Goal: Check status: Check status

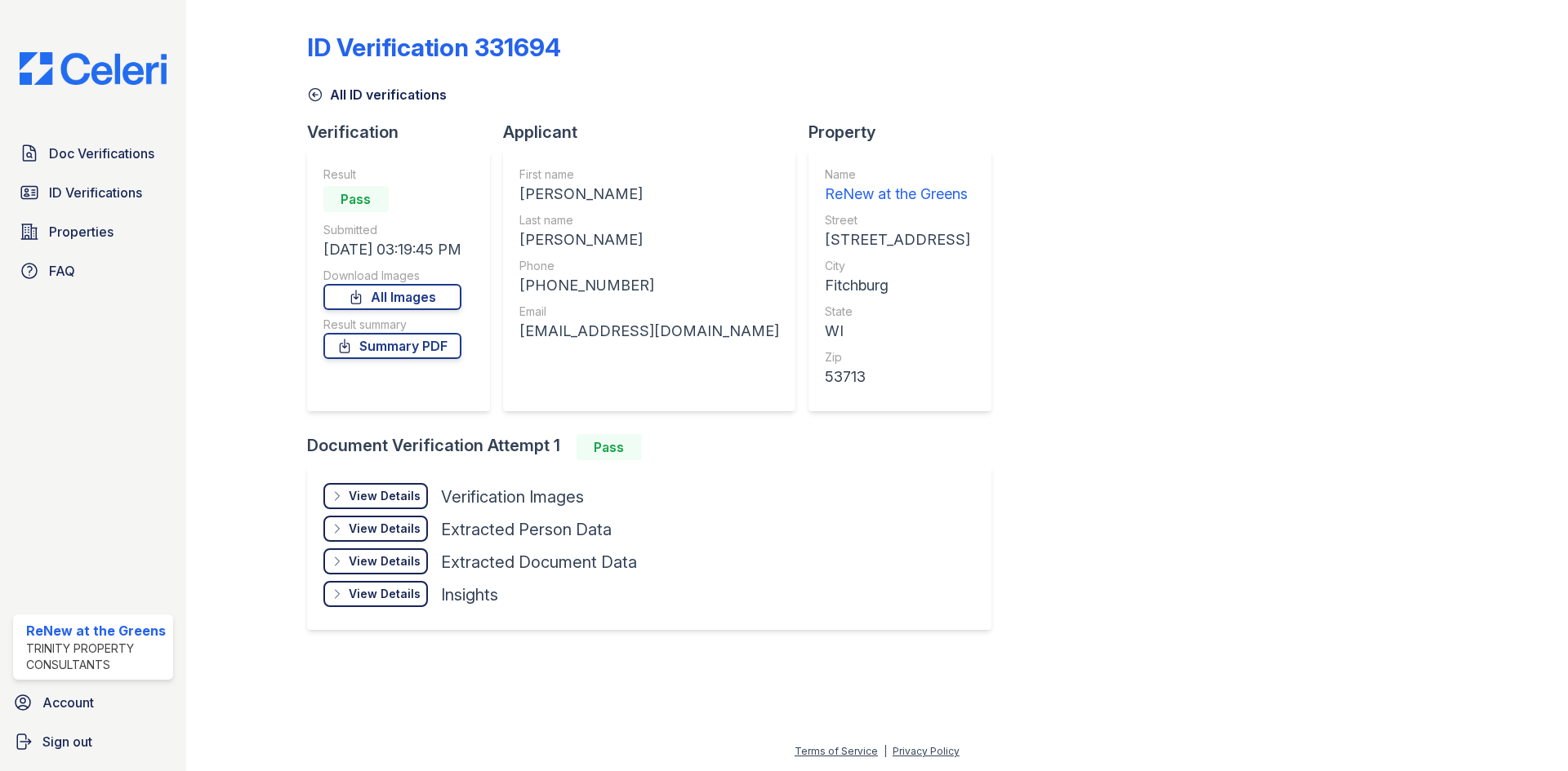
click at [365, 97] on link "All ID verifications" at bounding box center [377, 94] width 140 height 20
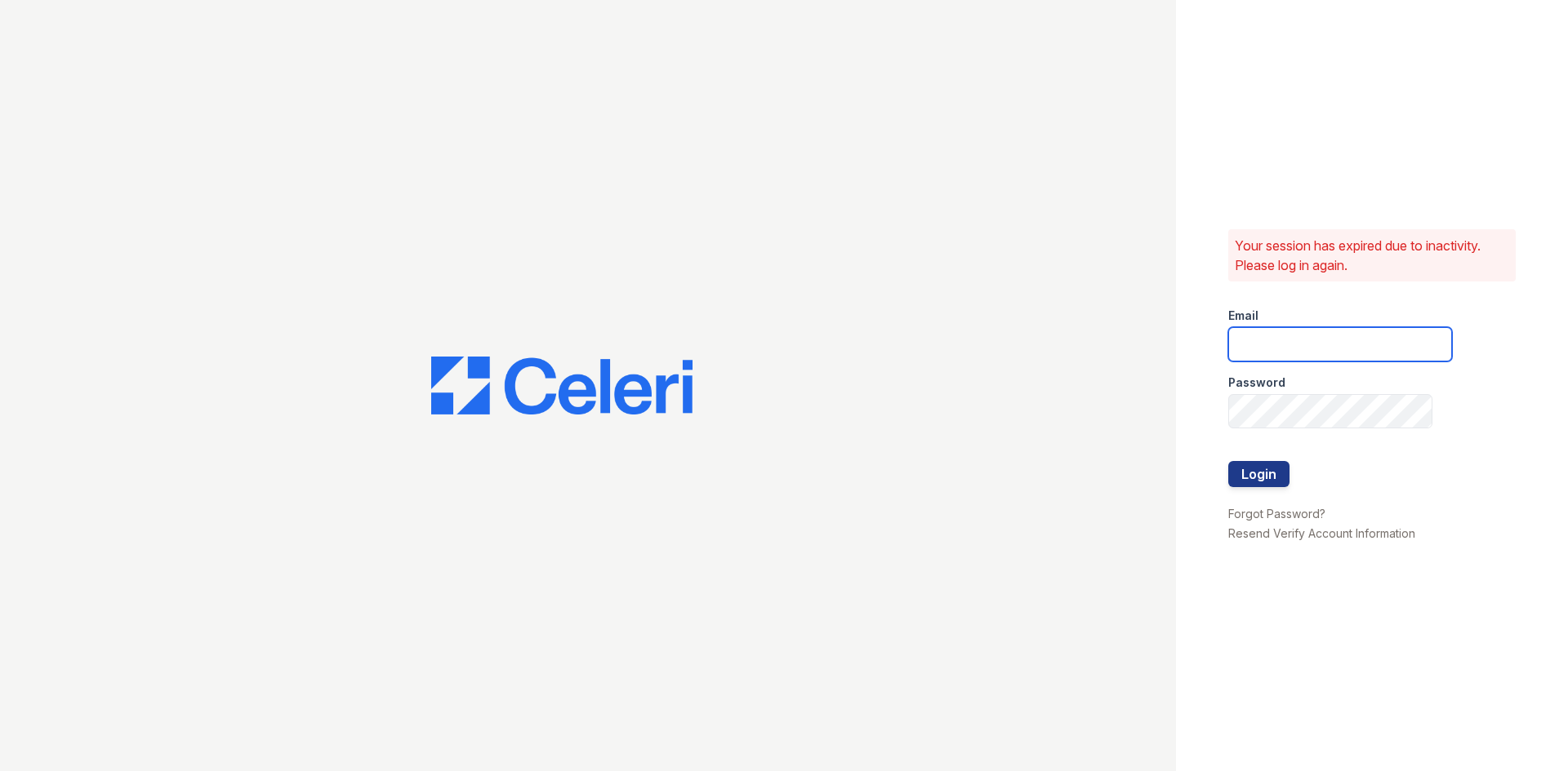
click at [1362, 353] on input "email" at bounding box center [1340, 344] width 224 height 35
click at [1352, 344] on input "email" at bounding box center [1340, 344] width 224 height 35
type input "renewatthegreens@trinity-pm.com"
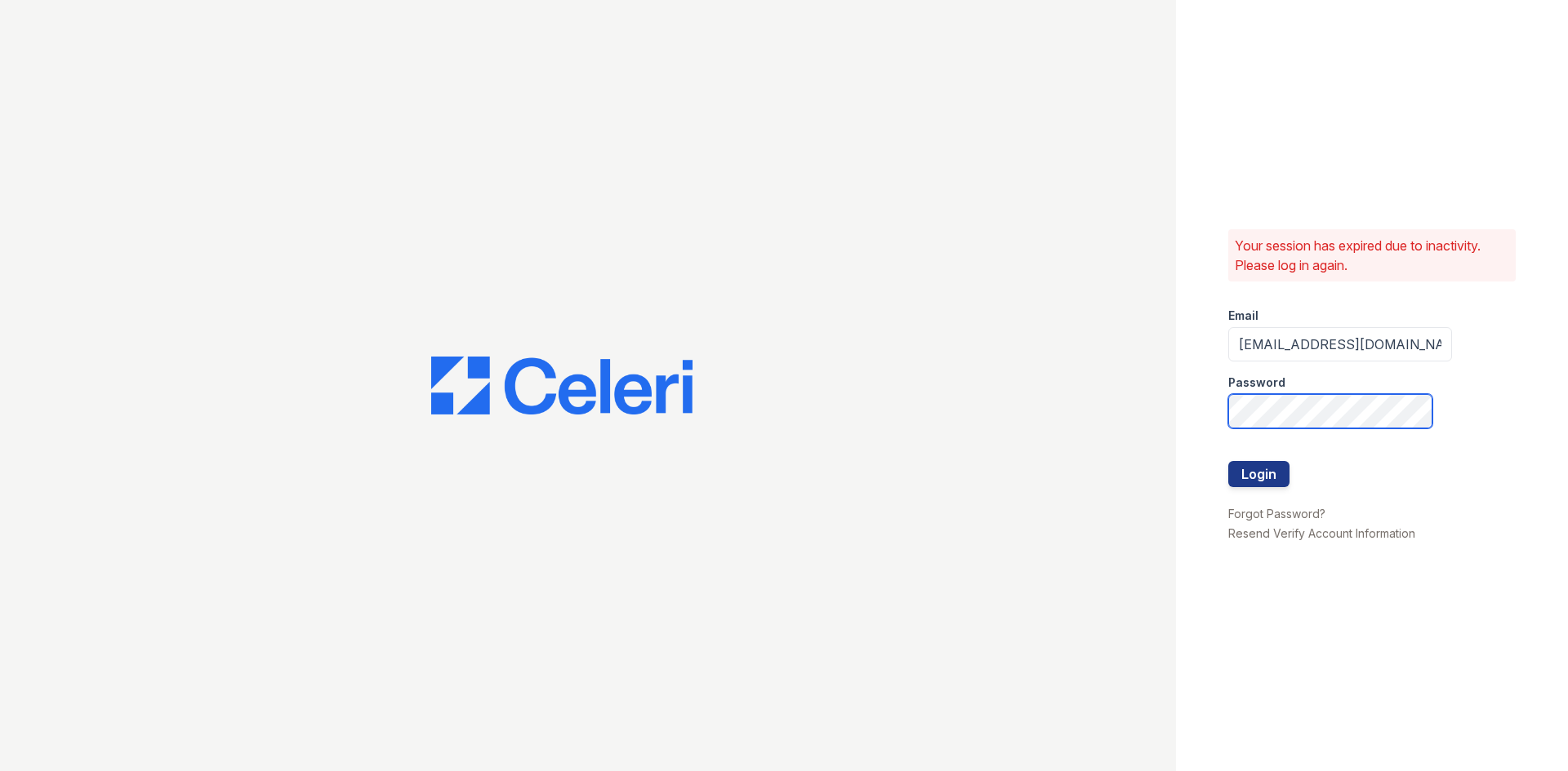
click at [1228, 461] on button "Login" at bounding box center [1259, 474] width 61 height 26
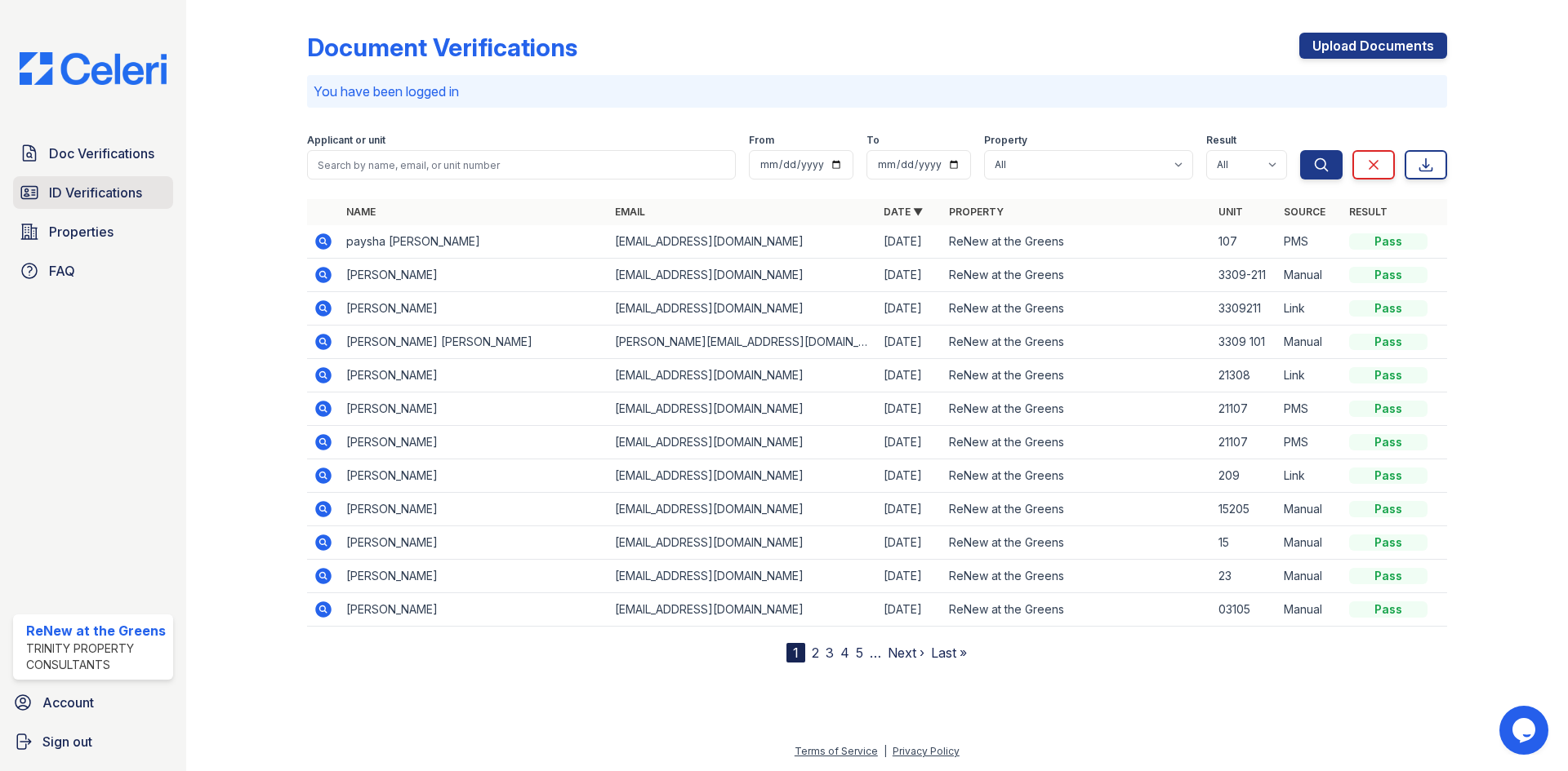
click at [125, 192] on span "ID Verifications" at bounding box center [96, 193] width 93 height 20
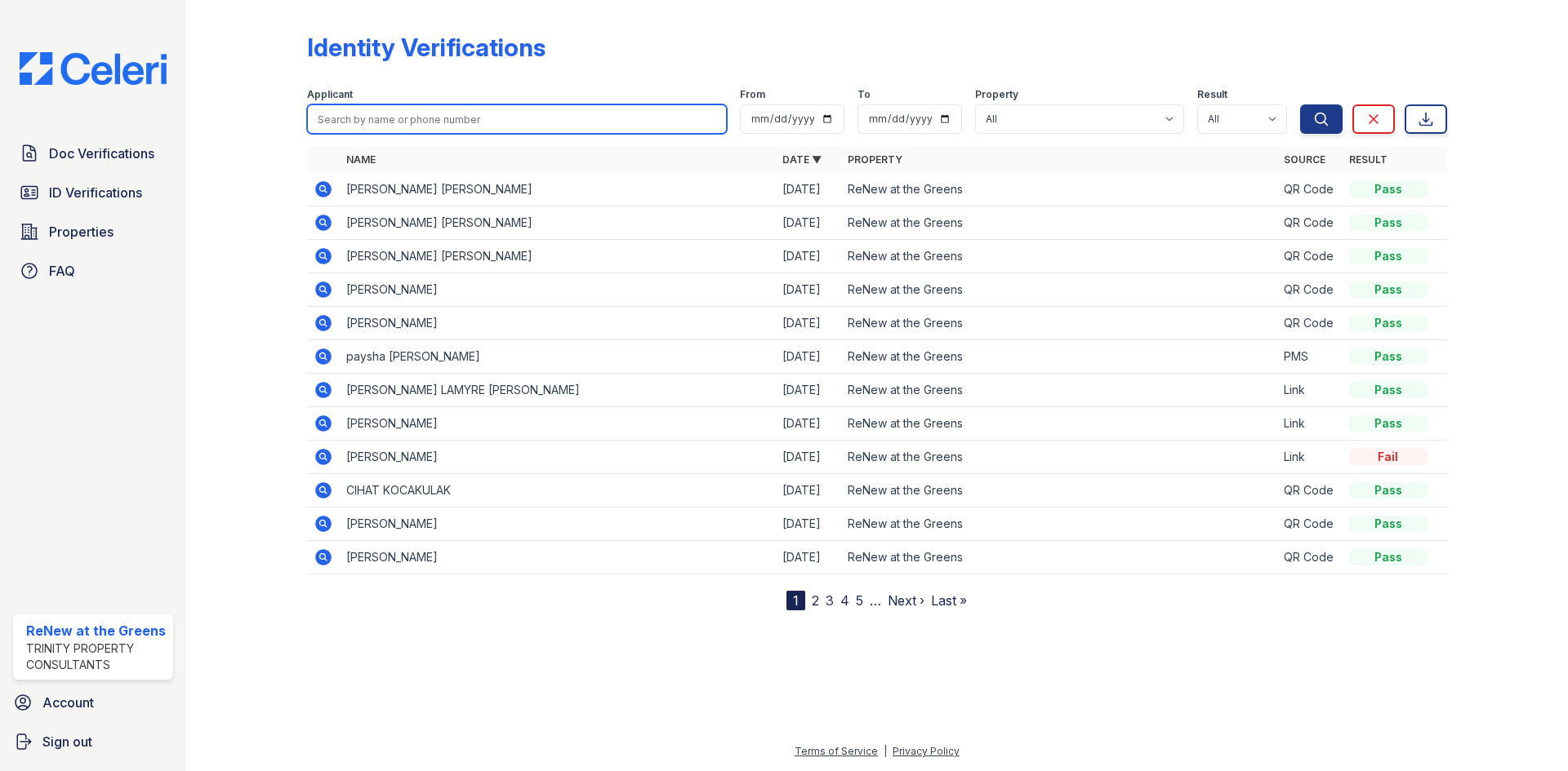
click at [376, 126] on input "search" at bounding box center [517, 119] width 420 height 29
type input "alexmer"
click at [1300, 104] on button "Search" at bounding box center [1321, 119] width 42 height 29
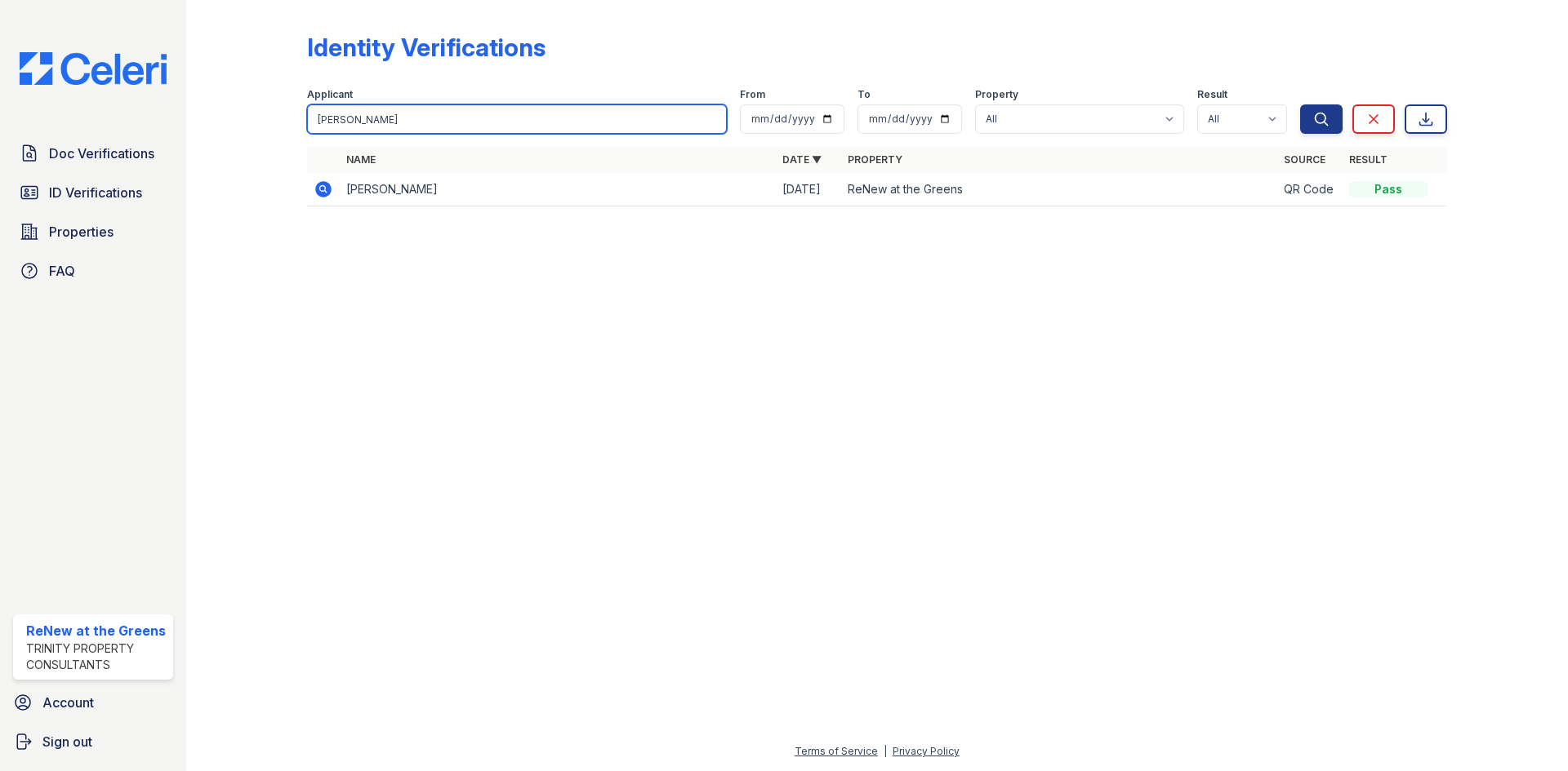
click at [352, 133] on input "alexmer" at bounding box center [517, 119] width 420 height 29
type input "arahenis"
click at [1300, 104] on button "Search" at bounding box center [1321, 119] width 42 height 29
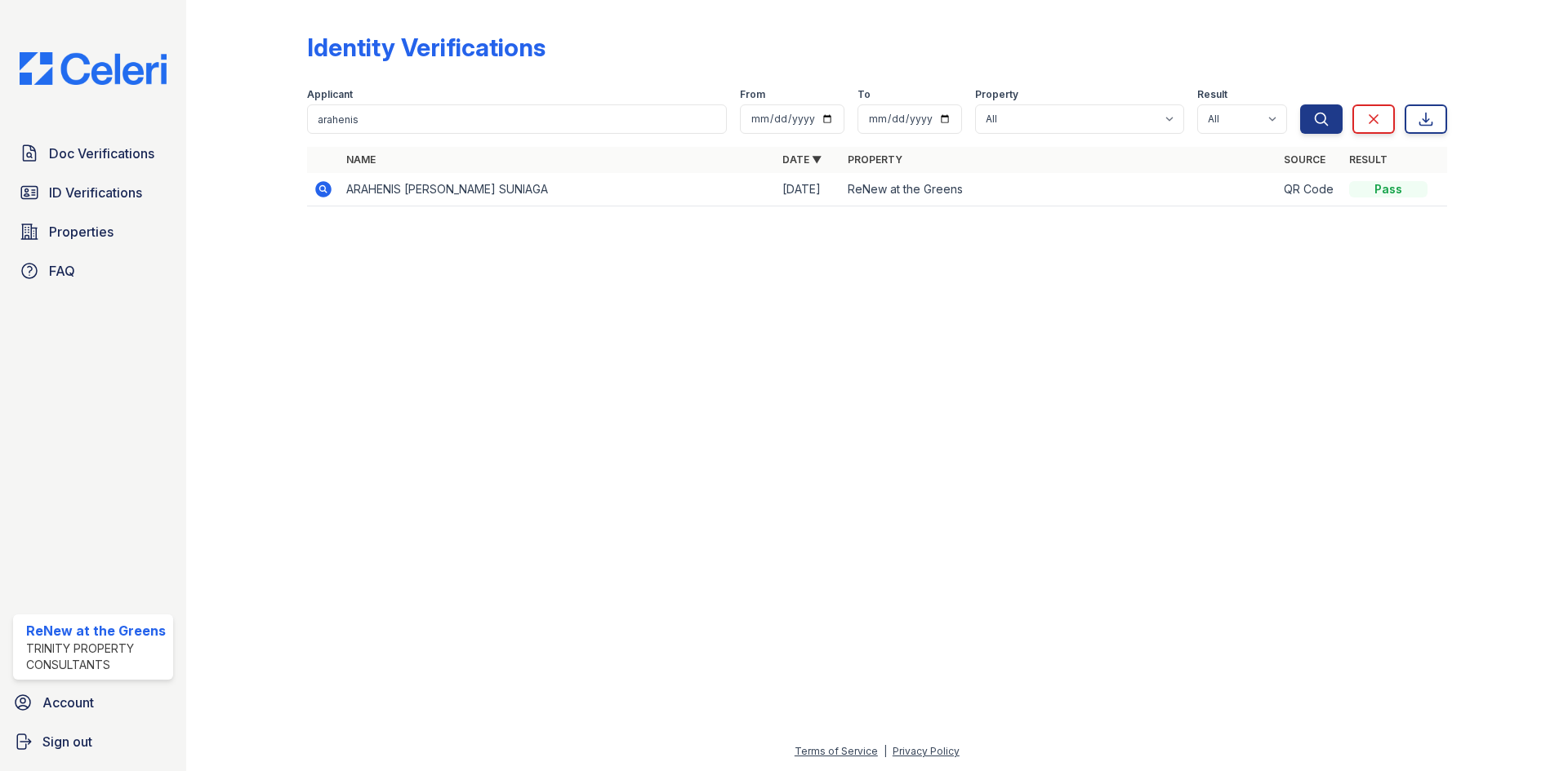
click at [325, 178] on td at bounding box center [323, 189] width 33 height 34
click at [327, 187] on icon at bounding box center [323, 189] width 16 height 16
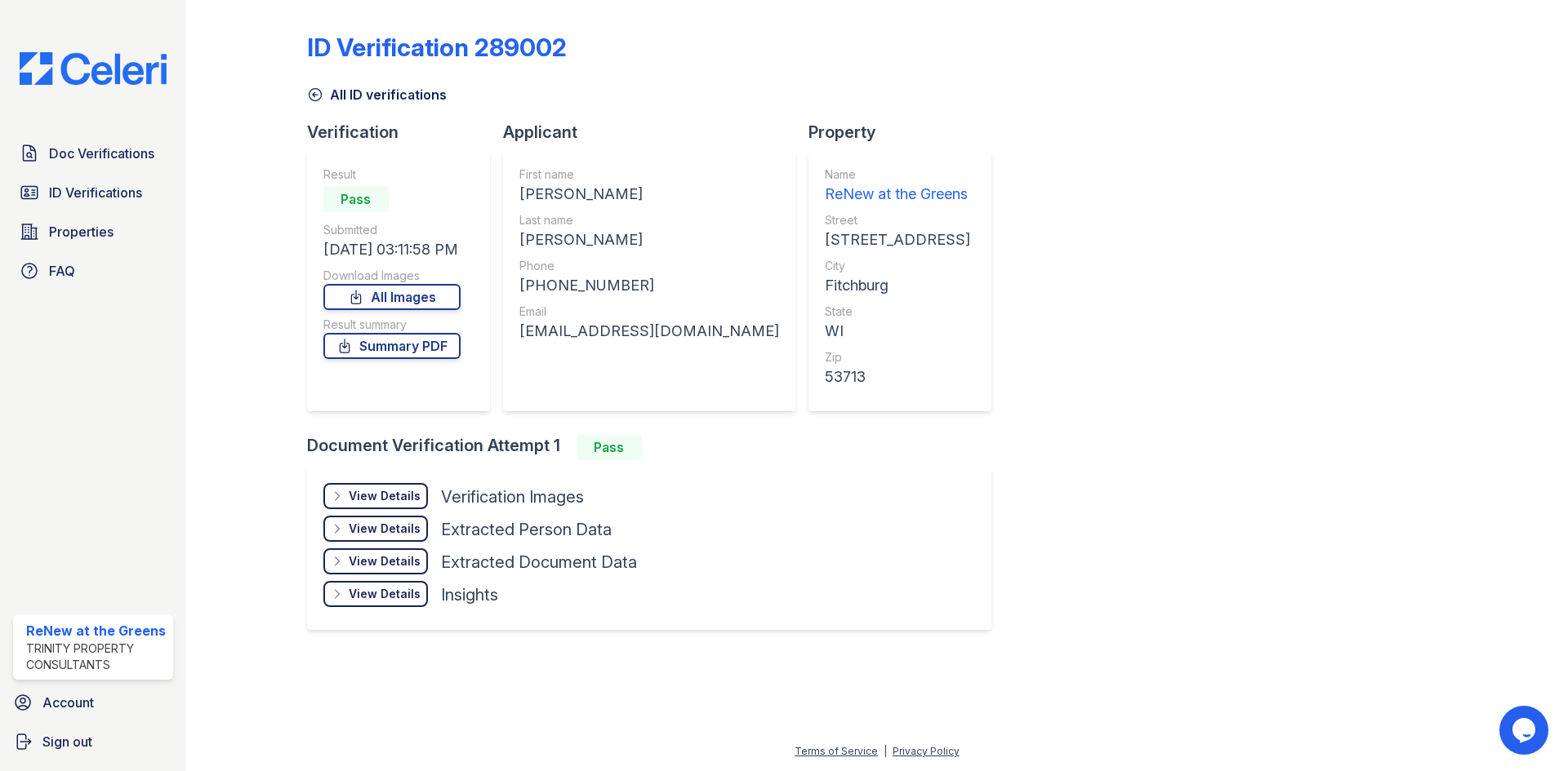
click at [396, 502] on div "View Details" at bounding box center [384, 496] width 72 height 16
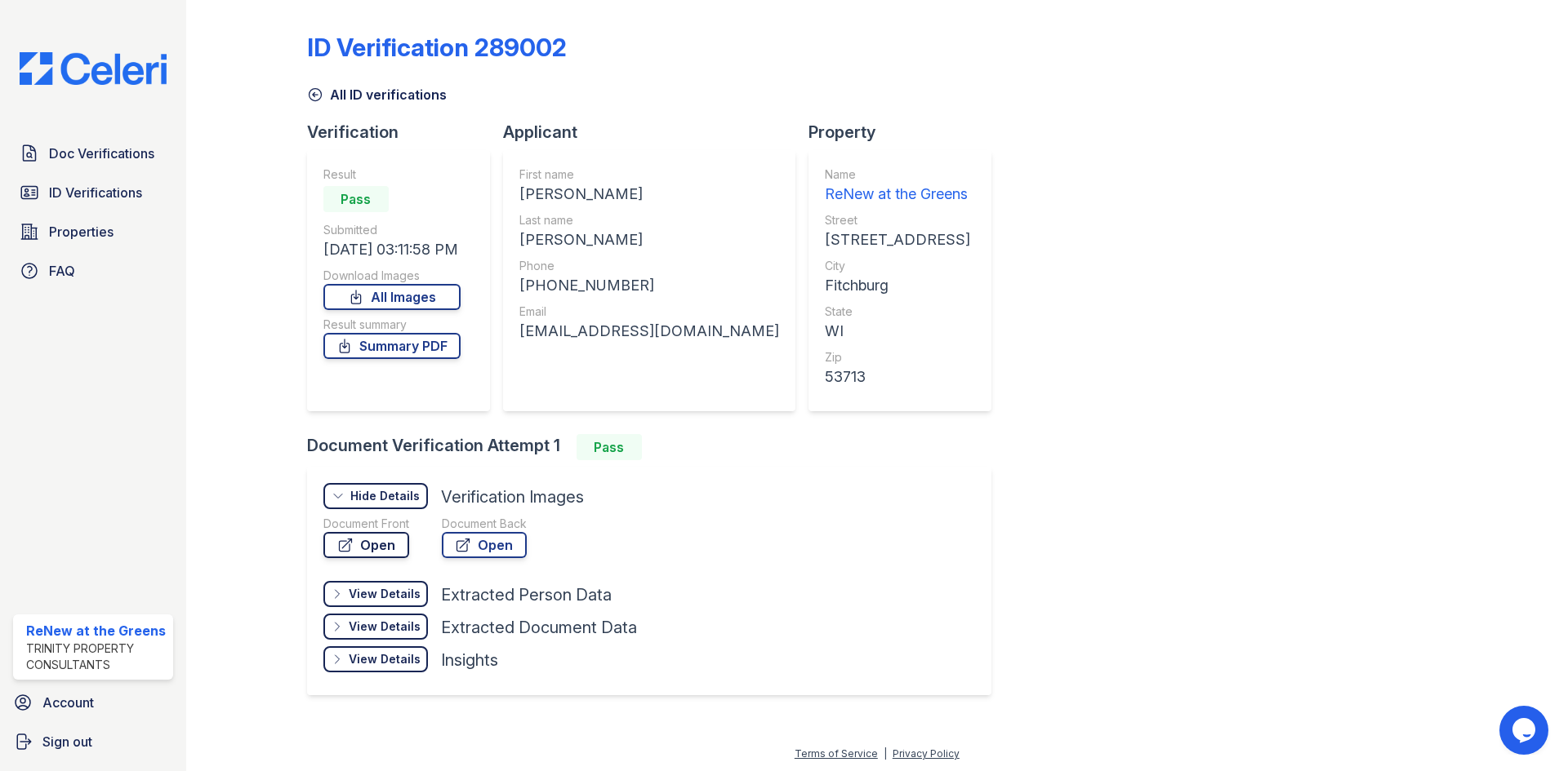
click at [390, 544] on link "Open" at bounding box center [365, 545] width 86 height 26
click at [382, 544] on link "Open" at bounding box center [365, 545] width 86 height 26
click at [409, 626] on div "View Details" at bounding box center [384, 627] width 72 height 16
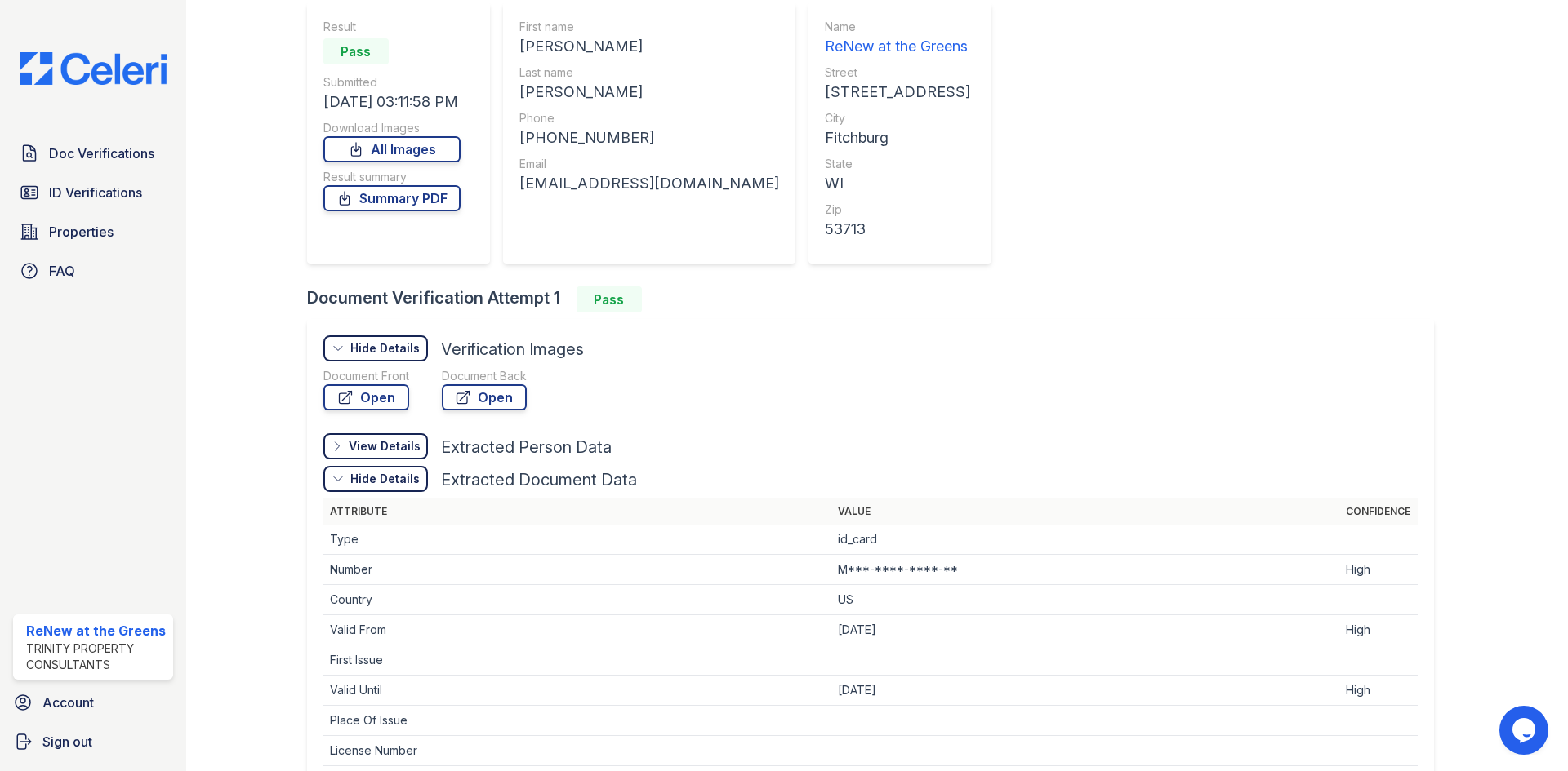
scroll to position [347, 0]
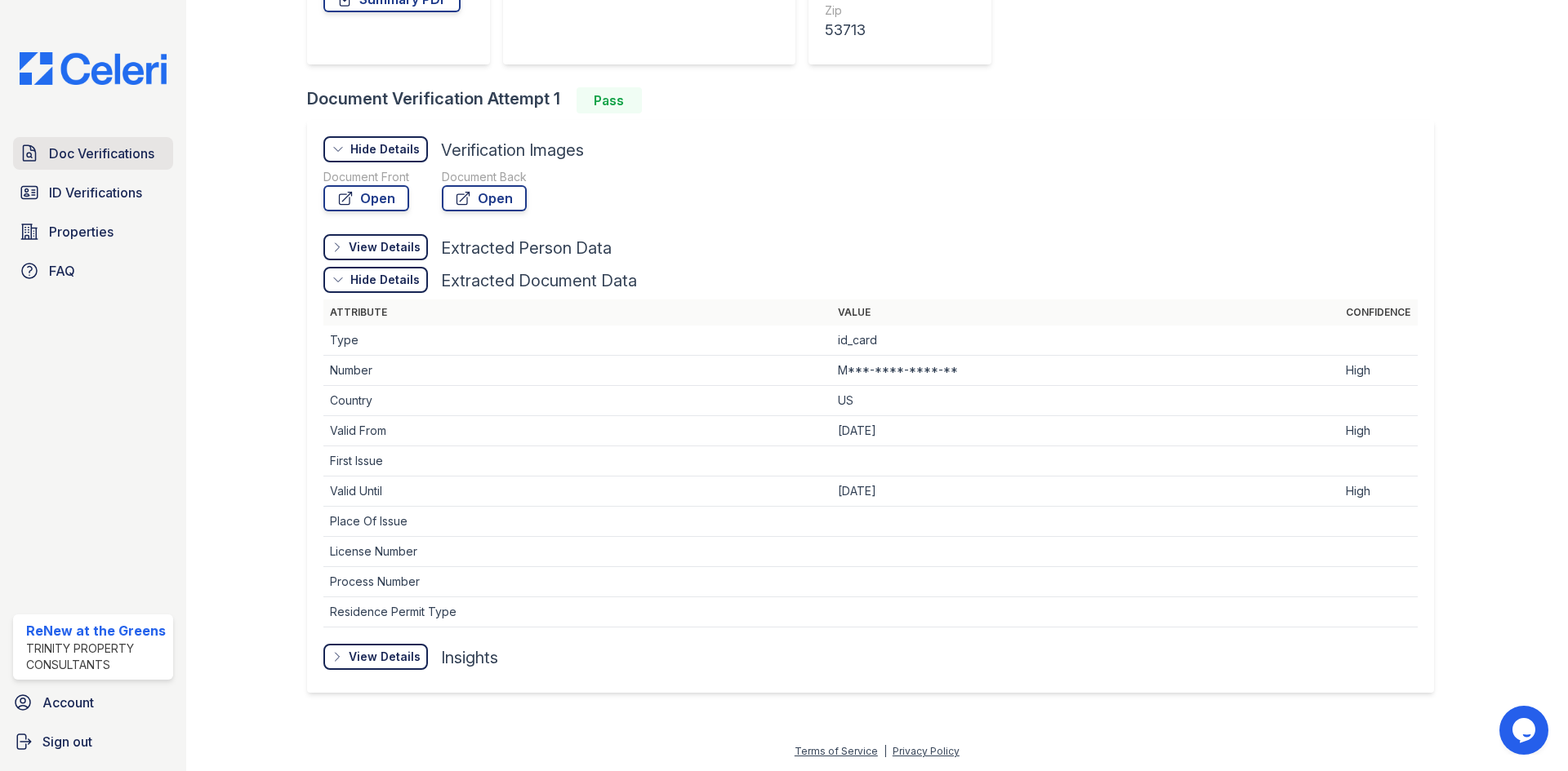
click at [126, 156] on span "Doc Verifications" at bounding box center [102, 153] width 105 height 20
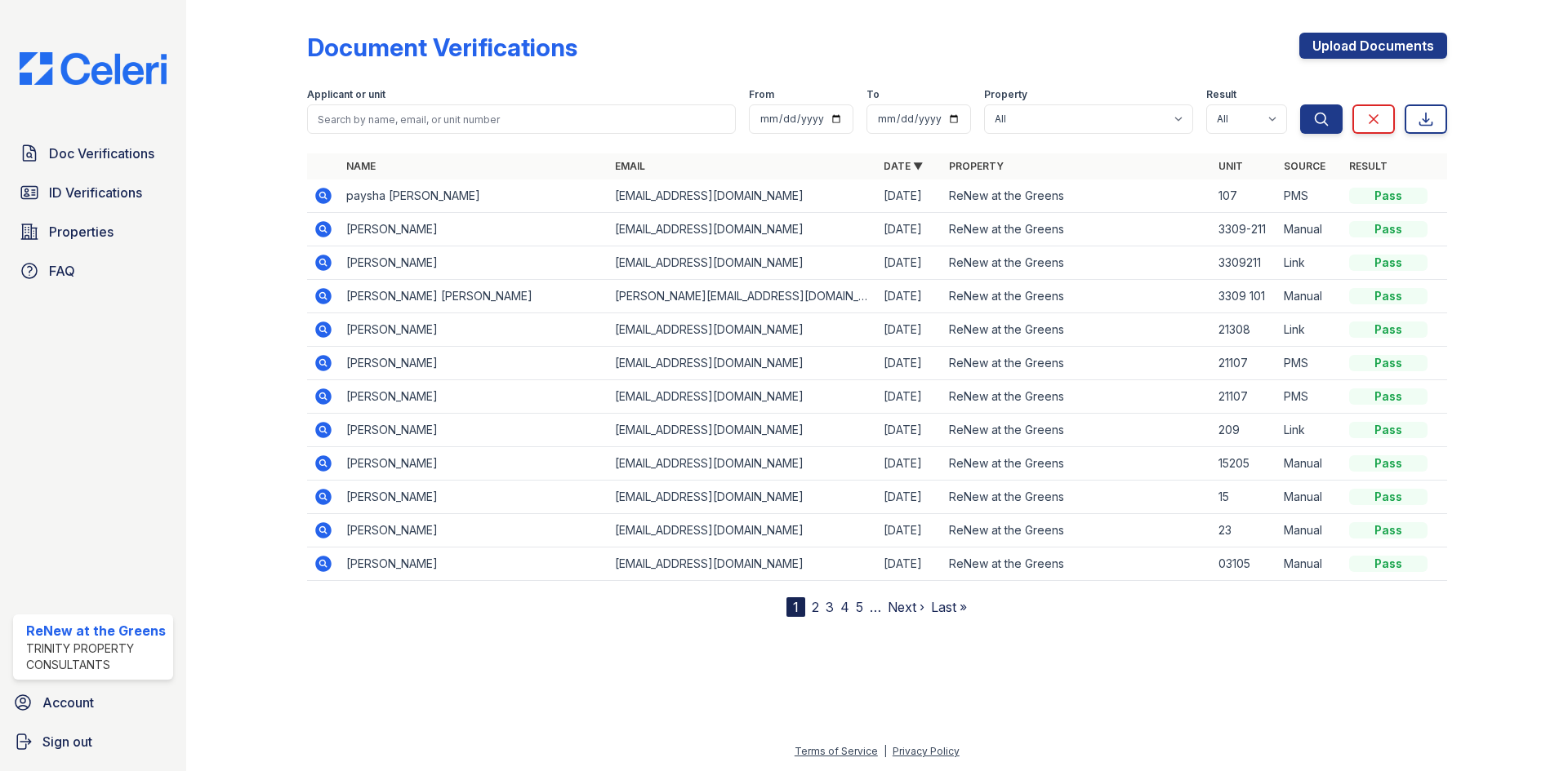
click at [496, 134] on form "Applicant or unit From To Property All ReNew at the Greens Result All Pass Caut…" at bounding box center [877, 108] width 1140 height 66
click at [500, 125] on input "search" at bounding box center [521, 119] width 429 height 29
type input "ARAHENIS"
click at [1300, 104] on button "Search" at bounding box center [1321, 119] width 42 height 29
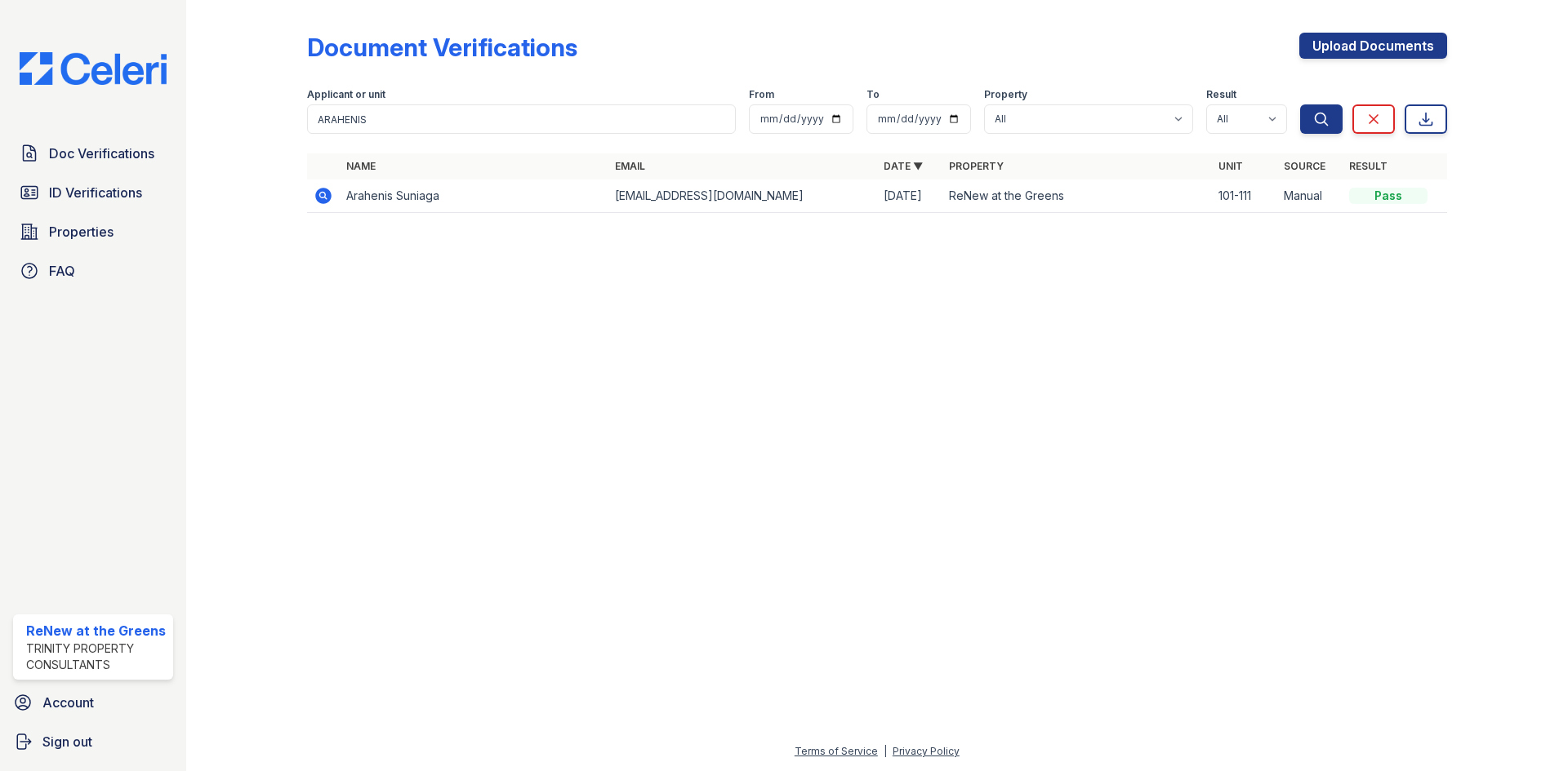
click at [327, 193] on icon at bounding box center [323, 195] width 16 height 16
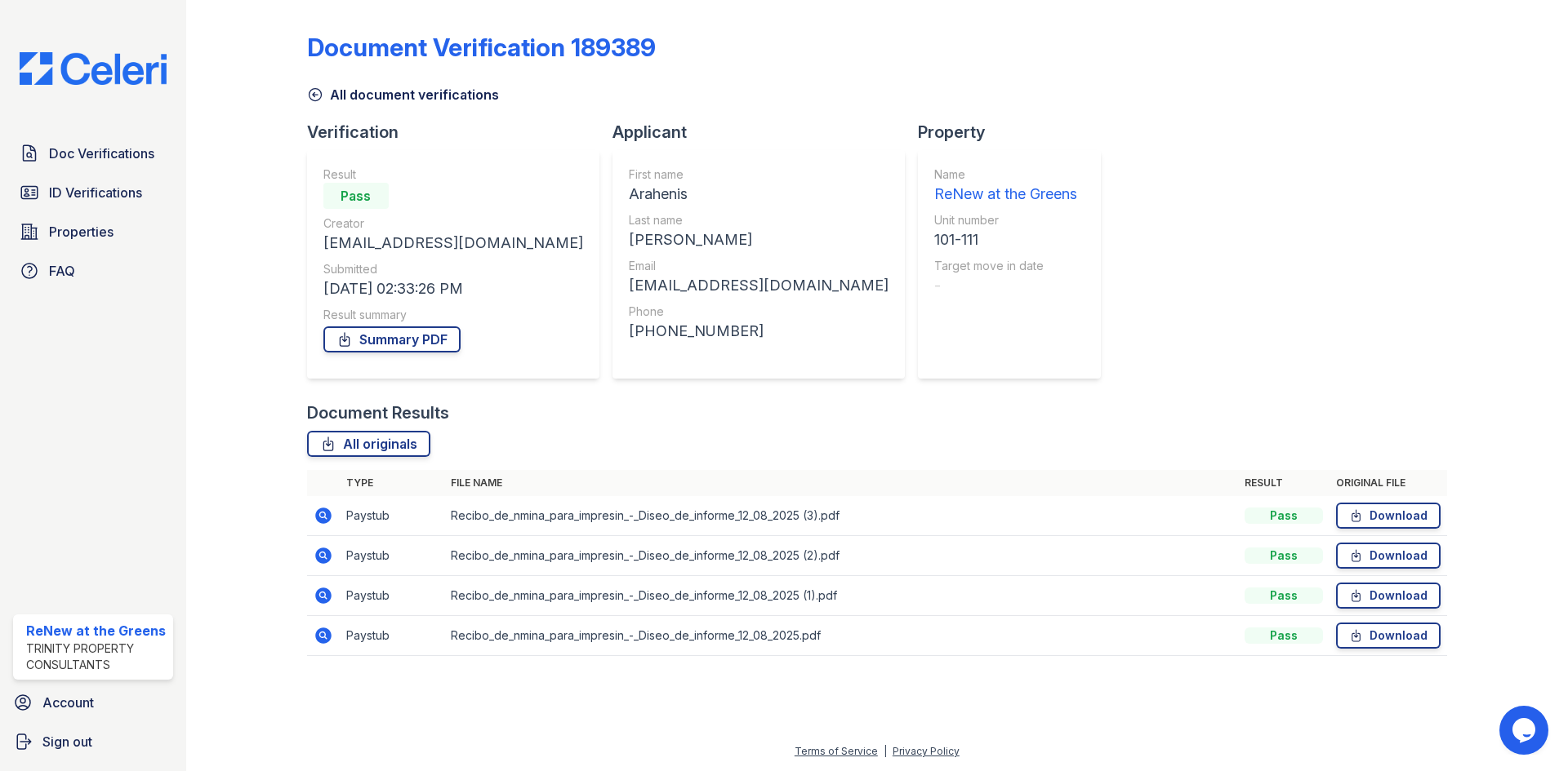
click at [320, 518] on icon at bounding box center [323, 515] width 16 height 16
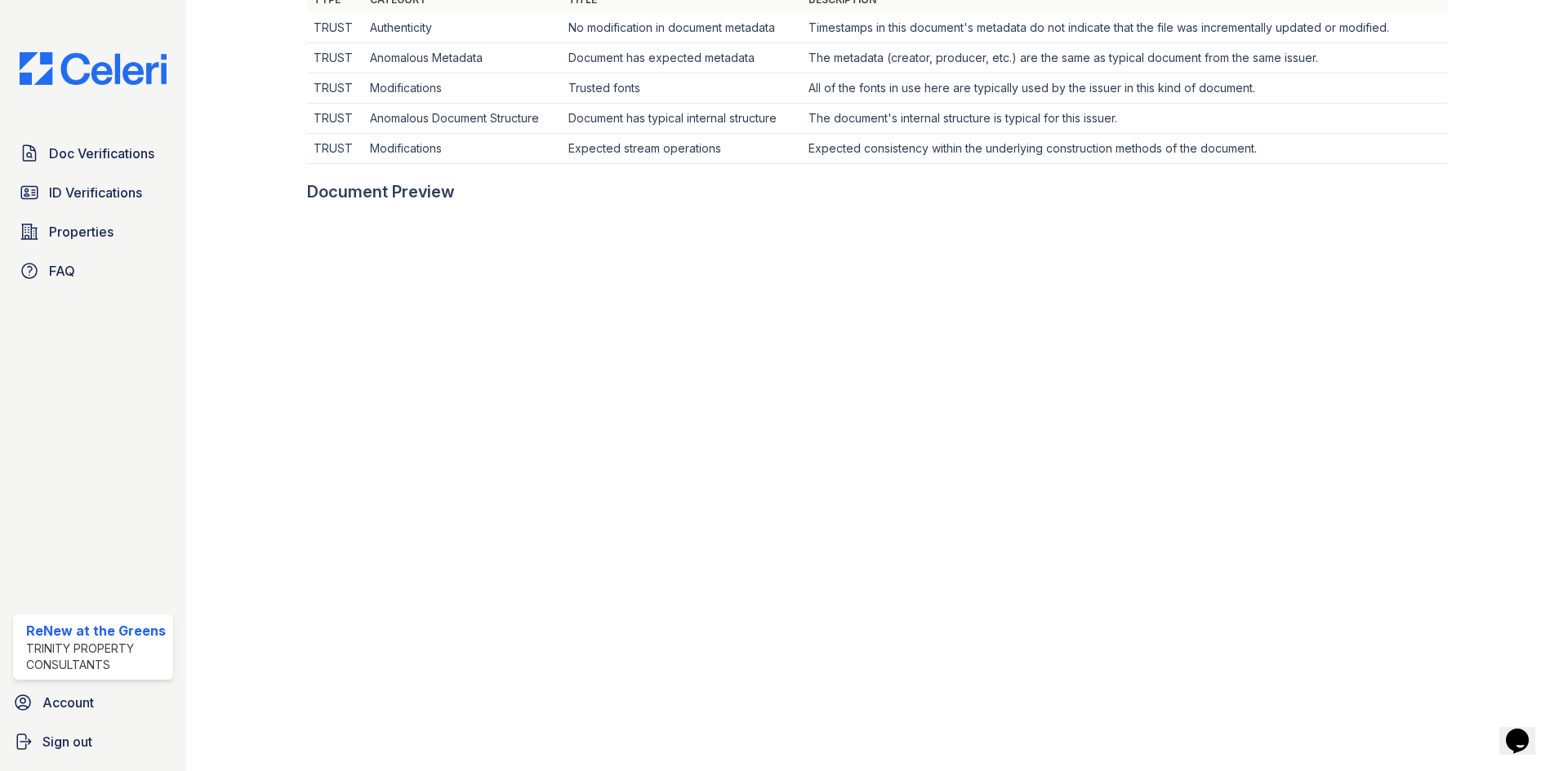
click at [1076, 160] on td "Expected consistency within the underlying construction methods of the document." at bounding box center [1124, 149] width 645 height 30
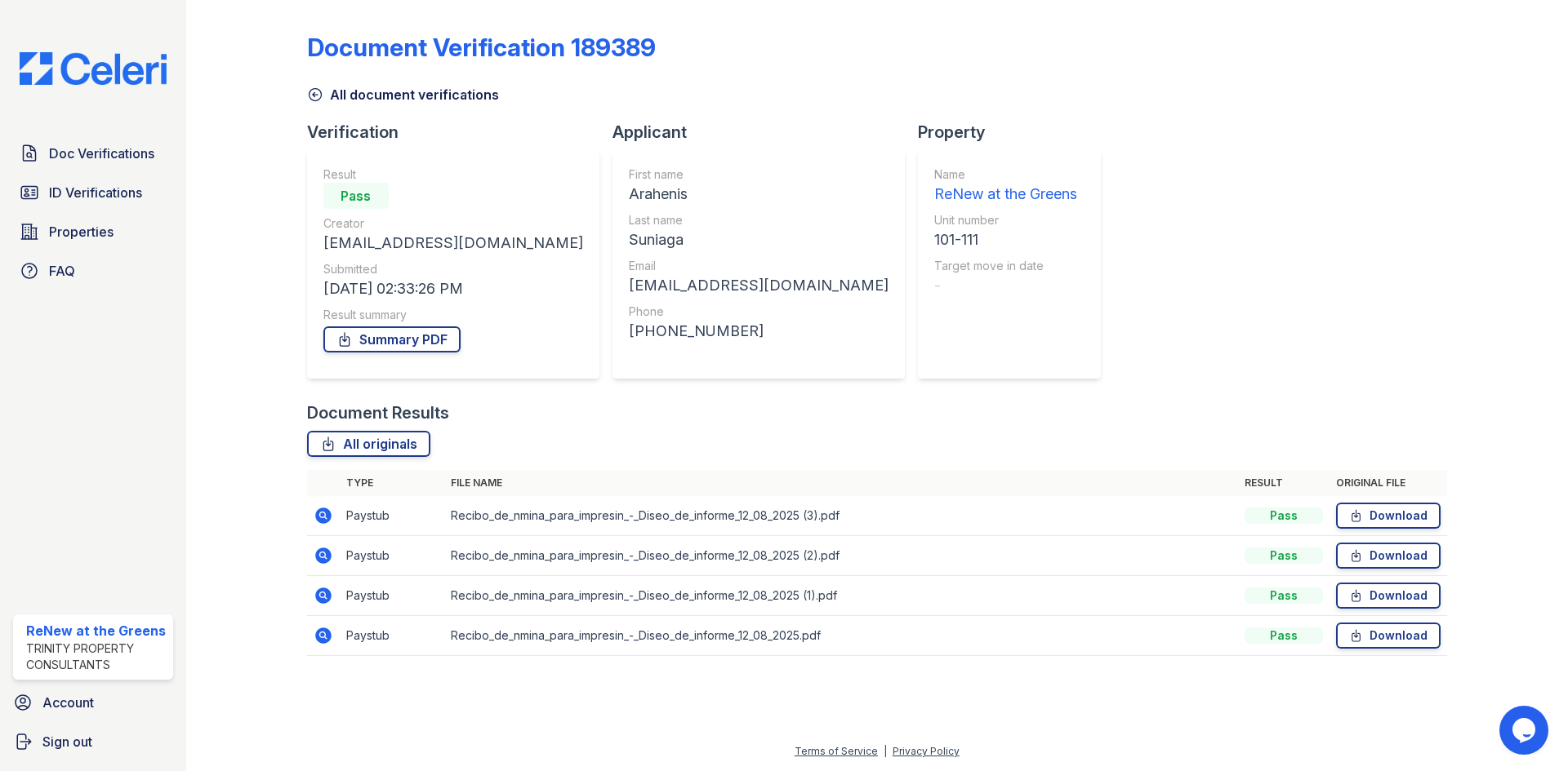
click at [330, 559] on icon at bounding box center [323, 555] width 16 height 16
click at [318, 604] on icon at bounding box center [323, 596] width 20 height 20
click at [321, 639] on icon at bounding box center [323, 635] width 16 height 16
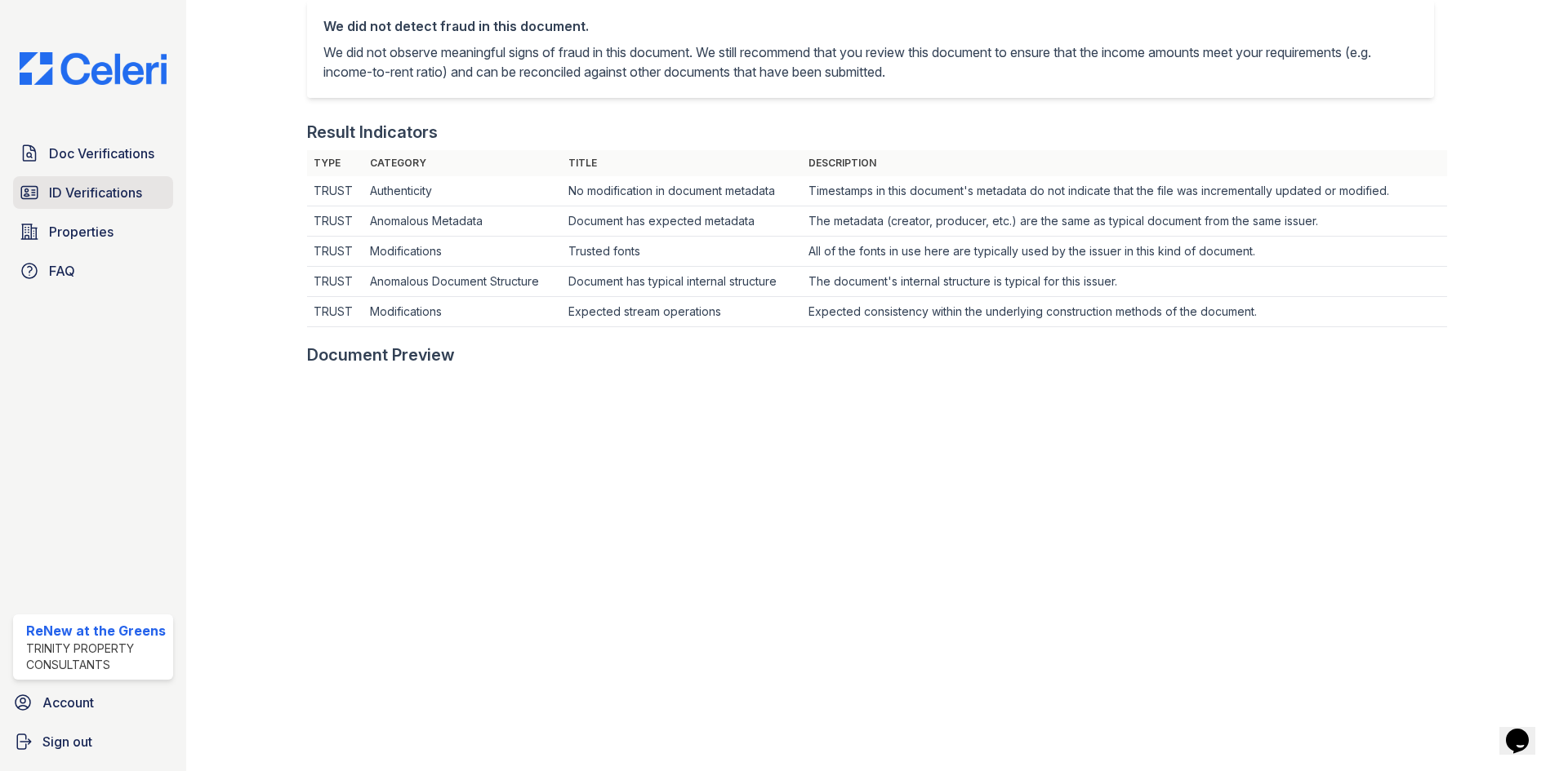
click at [129, 175] on div "Doc Verifications ID Verifications Properties FAQ" at bounding box center [93, 212] width 173 height 150
click at [124, 193] on span "ID Verifications" at bounding box center [96, 193] width 93 height 20
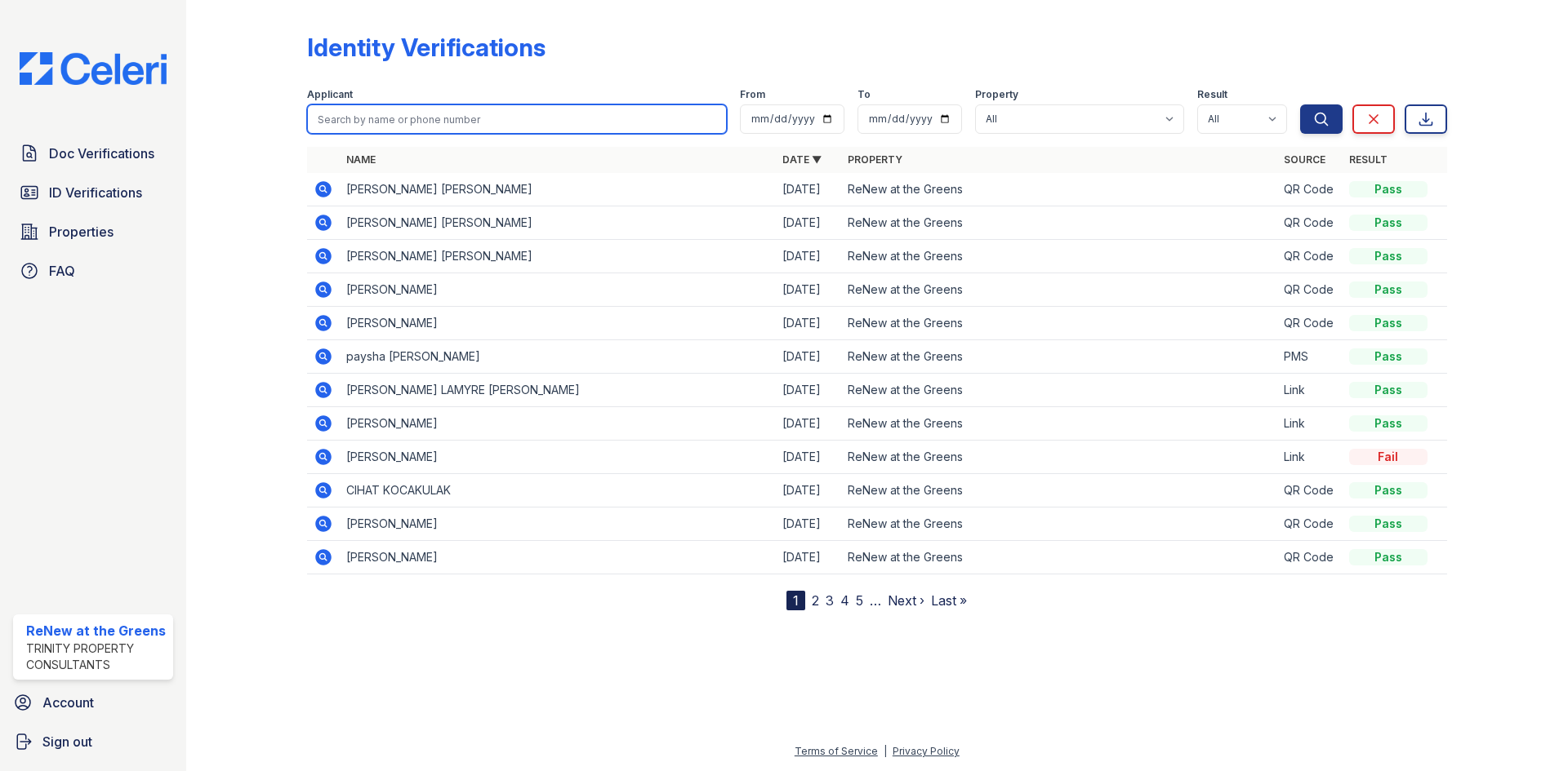
click at [439, 127] on input "search" at bounding box center [517, 119] width 420 height 29
type input "[PERSON_NAME]"
click at [1300, 104] on button "Search" at bounding box center [1321, 119] width 42 height 29
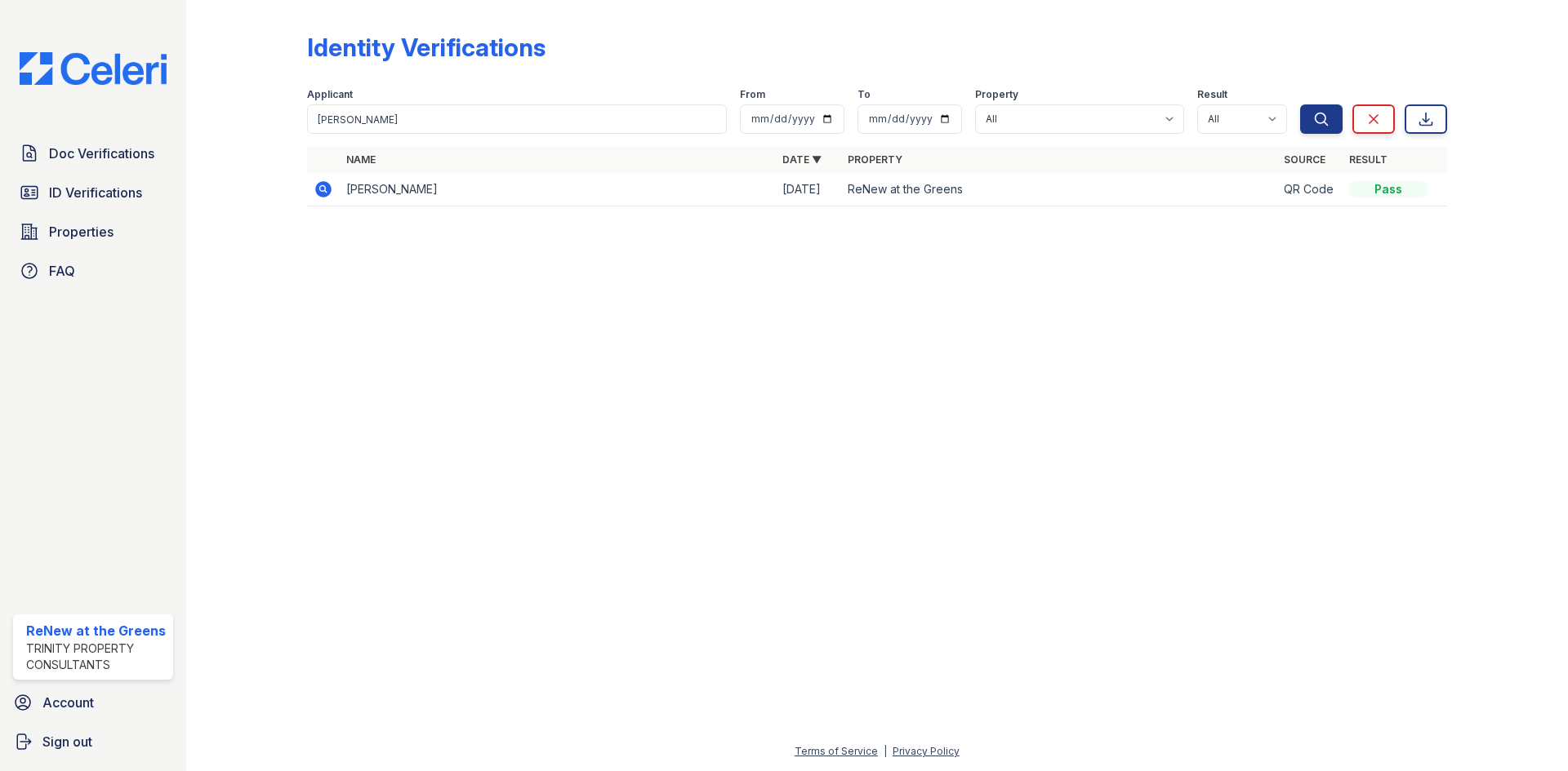
click at [297, 194] on div at bounding box center [260, 115] width 95 height 217
click at [321, 195] on icon at bounding box center [323, 189] width 16 height 16
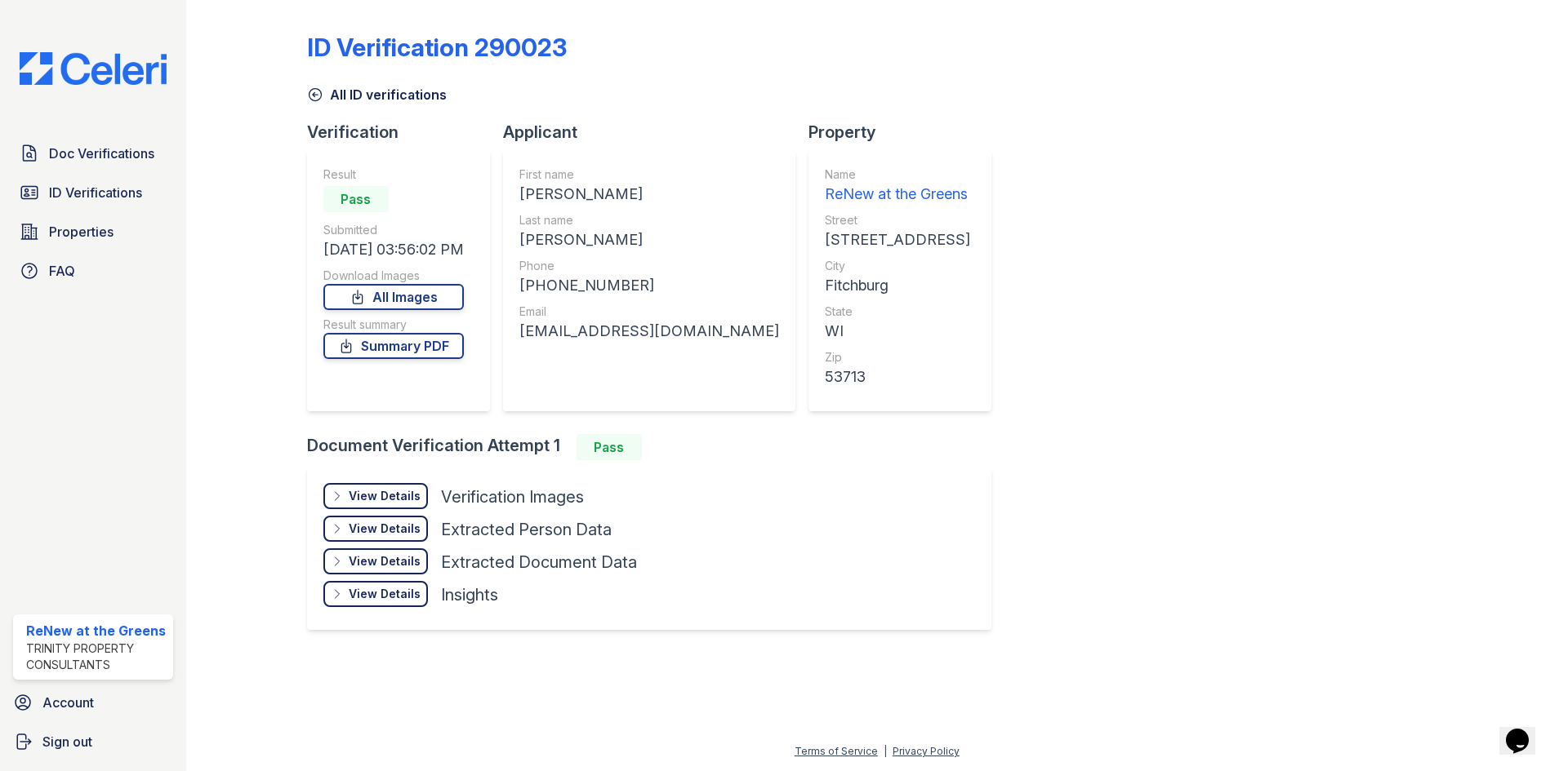
click at [616, 277] on div "[PHONE_NUMBER]" at bounding box center [649, 286] width 260 height 22
drag, startPoint x: 621, startPoint y: 281, endPoint x: 539, endPoint y: 287, distance: 82.2
click at [539, 287] on div "[PHONE_NUMBER]" at bounding box center [649, 286] width 260 height 22
copy div "6085156869"
click at [408, 486] on div "View Details Details" at bounding box center [375, 496] width 105 height 26
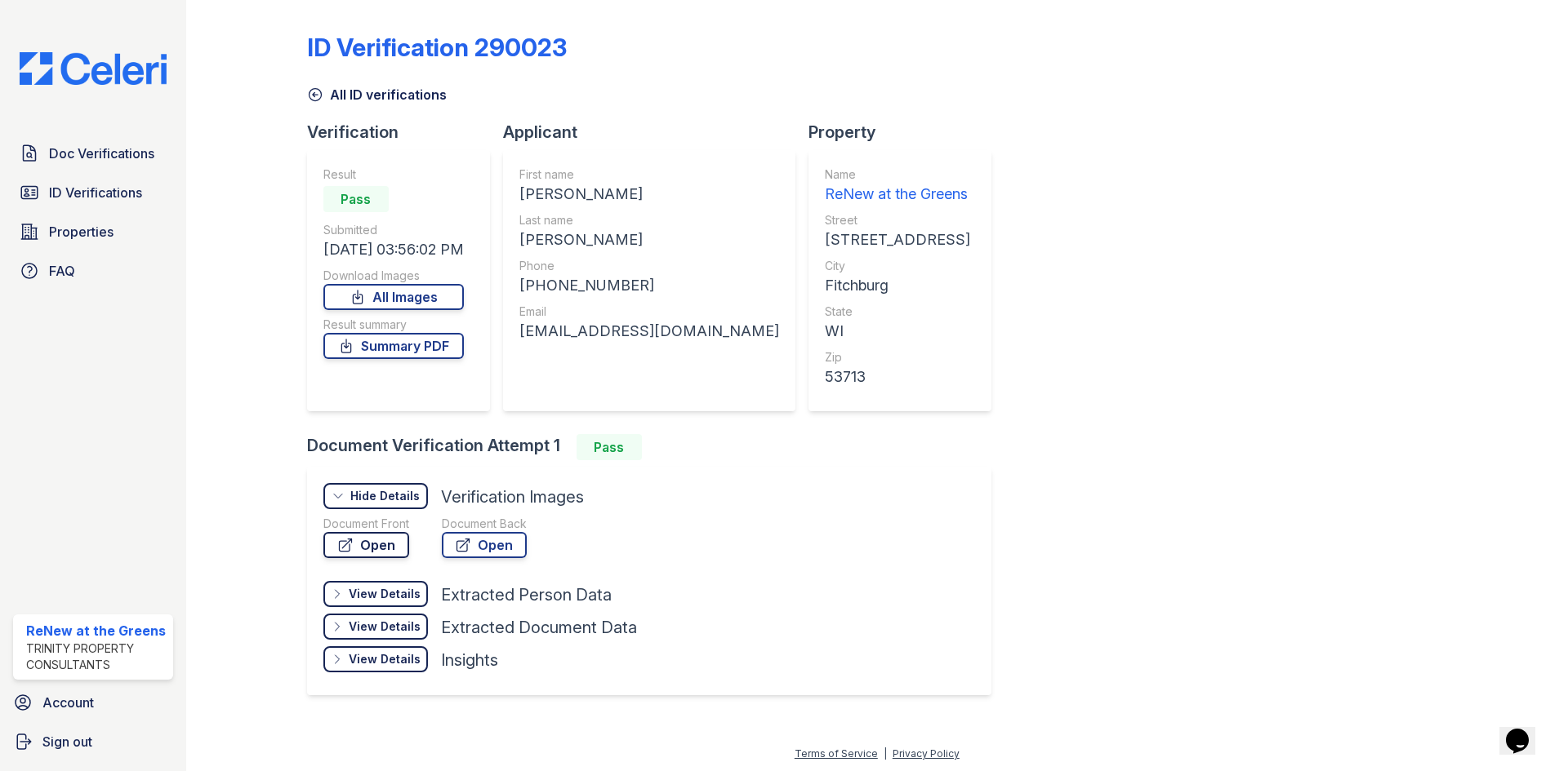
click at [400, 537] on link "Open" at bounding box center [365, 545] width 86 height 26
click at [390, 51] on div "ID Verification 290023" at bounding box center [436, 47] width 260 height 29
click at [394, 88] on link "All ID verifications" at bounding box center [377, 94] width 140 height 20
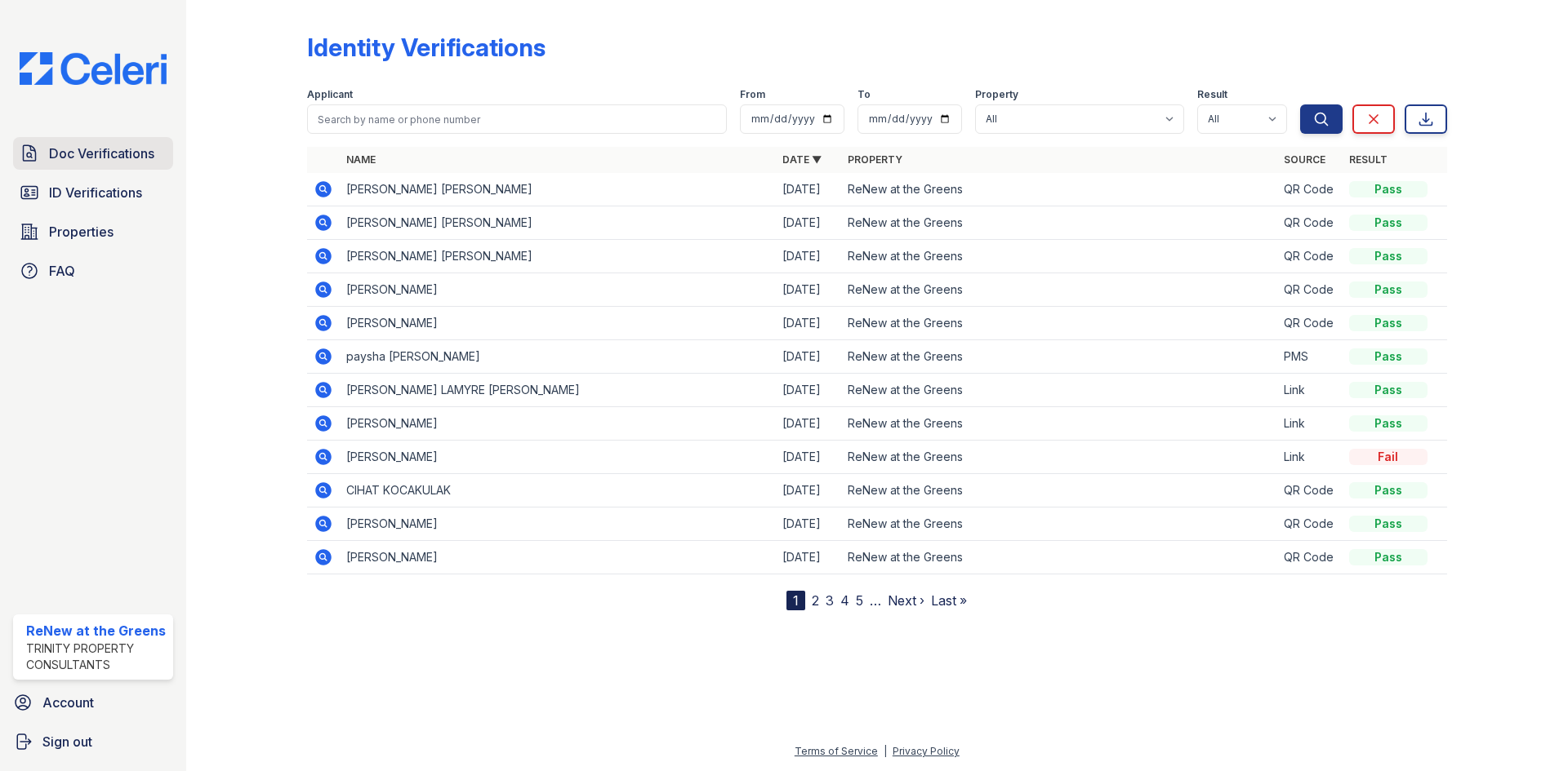
click at [112, 160] on span "Doc Verifications" at bounding box center [102, 153] width 105 height 20
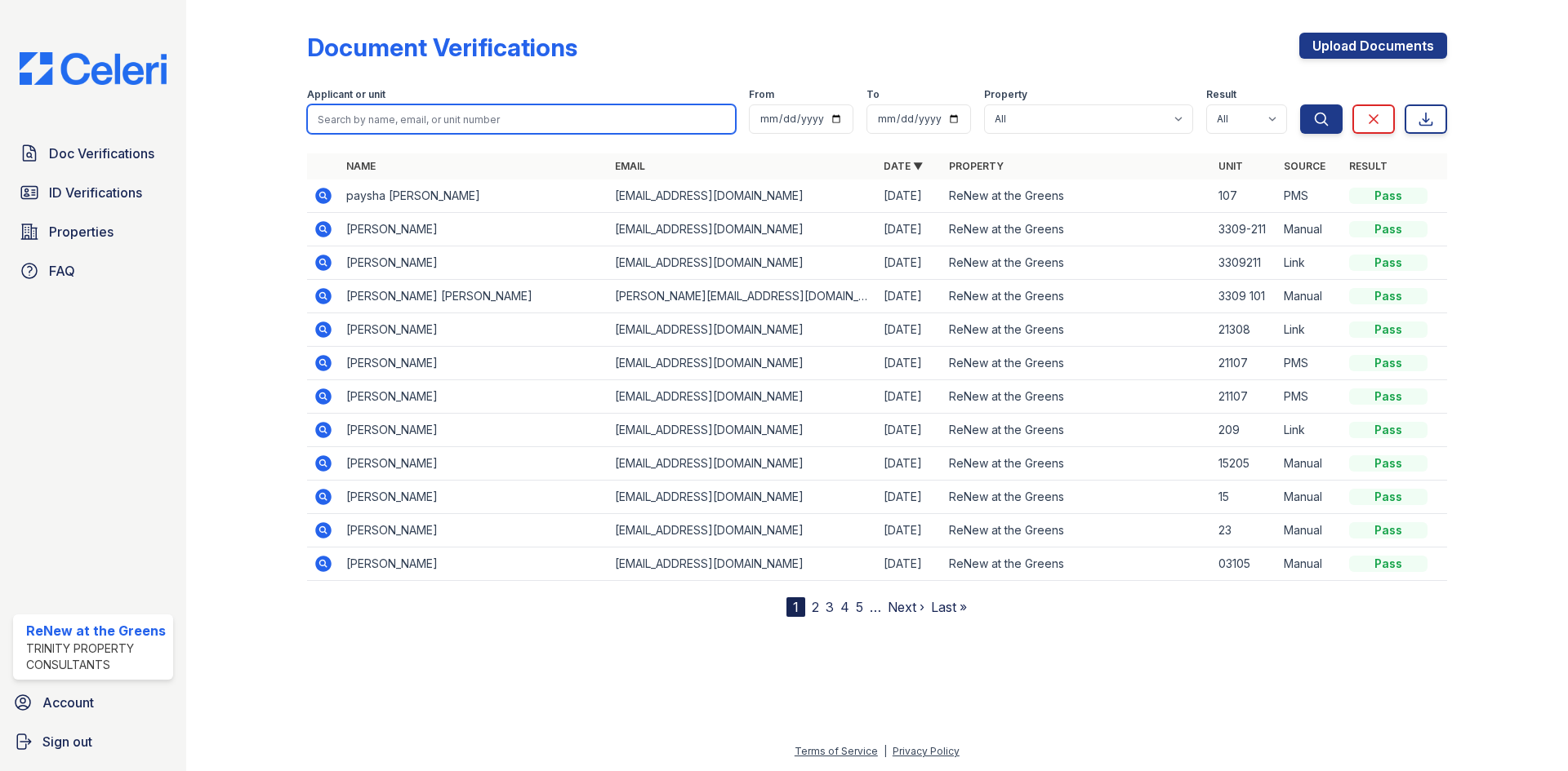
click at [397, 122] on input "search" at bounding box center [521, 119] width 429 height 29
type input "alexmer"
click at [1300, 104] on button "Search" at bounding box center [1321, 119] width 42 height 29
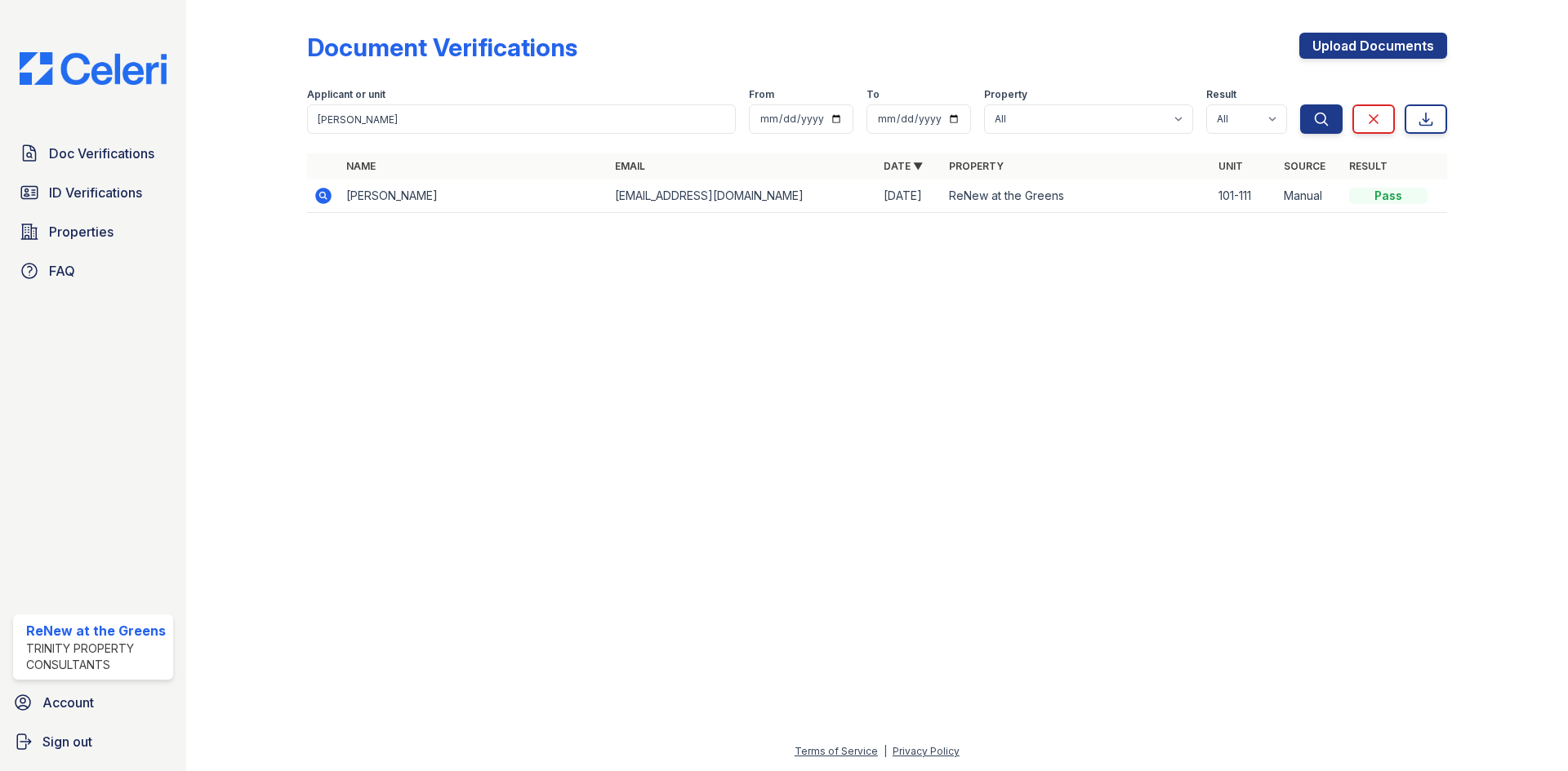
click at [330, 191] on icon at bounding box center [323, 196] width 20 height 20
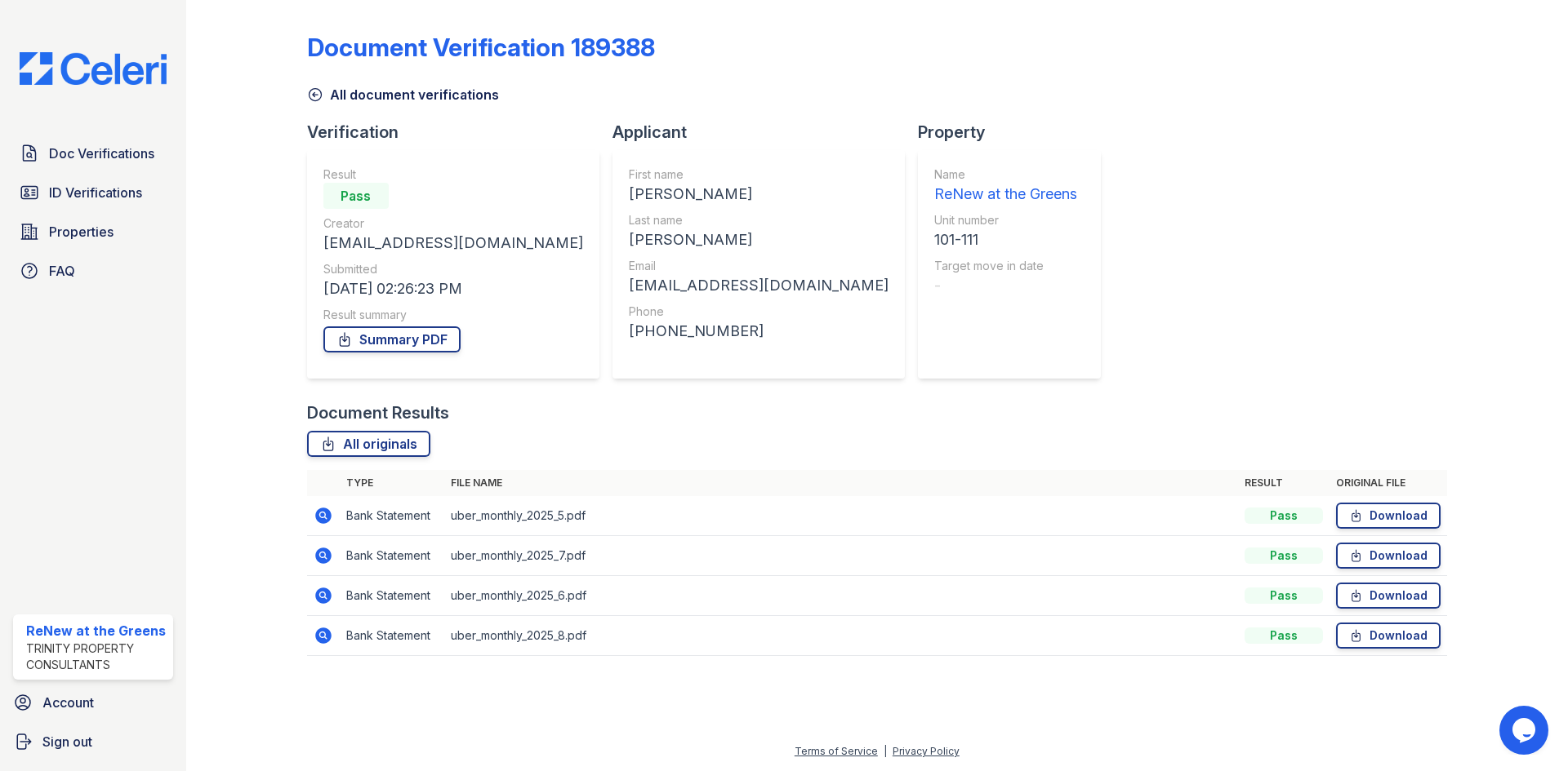
click at [329, 525] on icon at bounding box center [323, 515] width 20 height 20
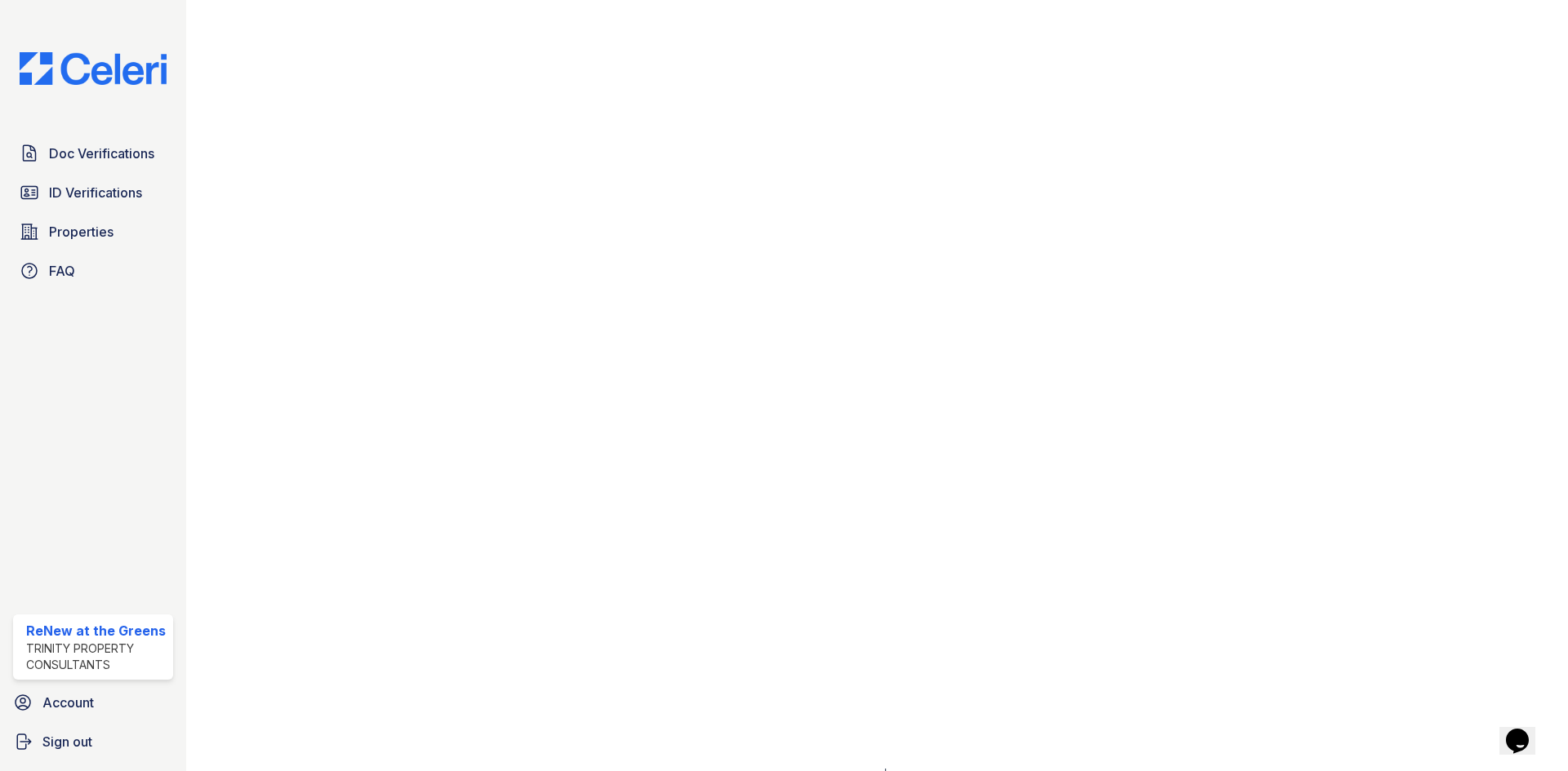
scroll to position [724, 0]
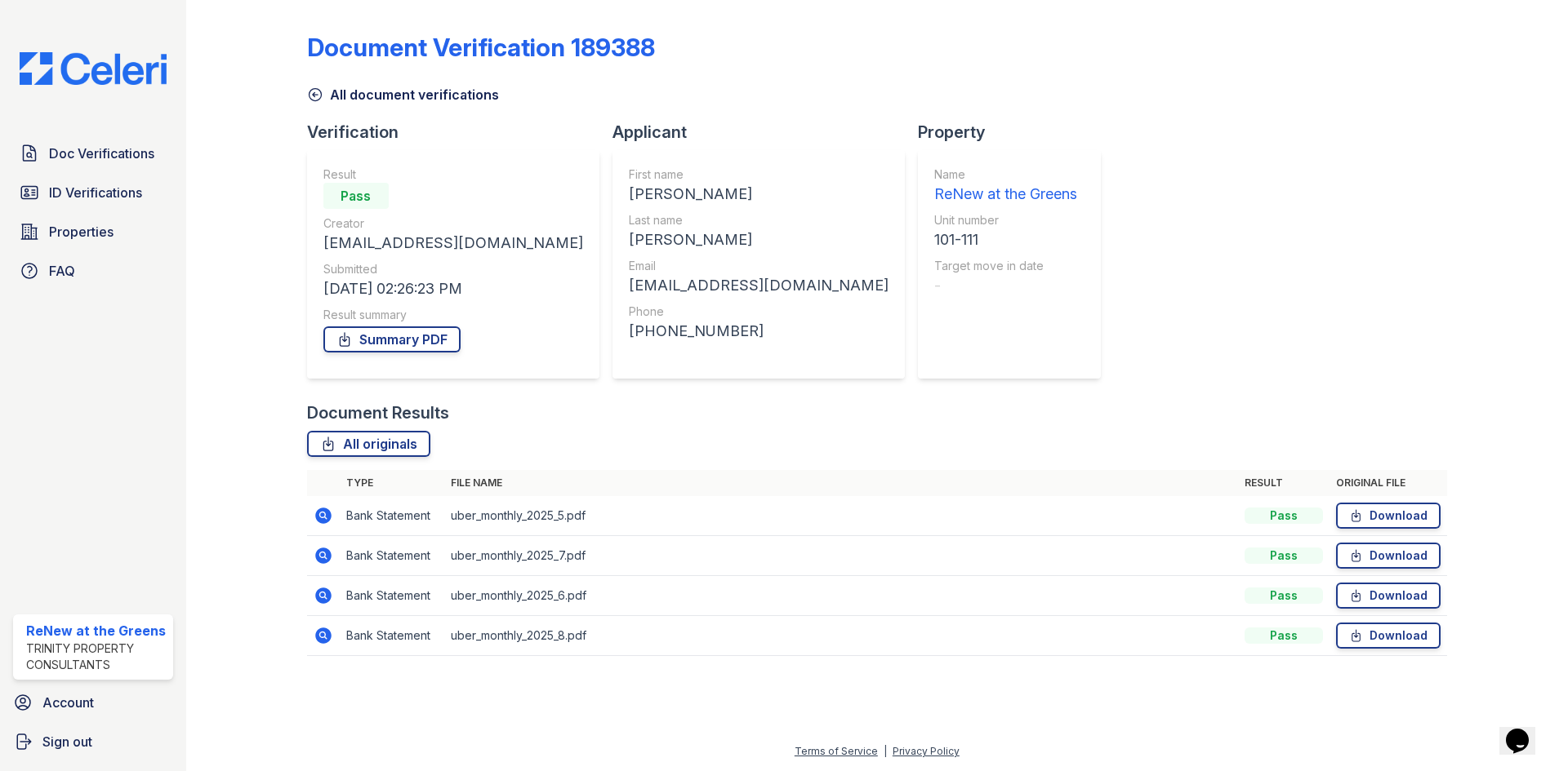
click at [329, 555] on icon at bounding box center [323, 555] width 16 height 16
click at [330, 597] on icon at bounding box center [323, 596] width 16 height 16
click at [324, 526] on td at bounding box center [323, 516] width 33 height 40
click at [327, 547] on icon at bounding box center [323, 555] width 20 height 20
click at [322, 632] on icon at bounding box center [323, 635] width 20 height 20
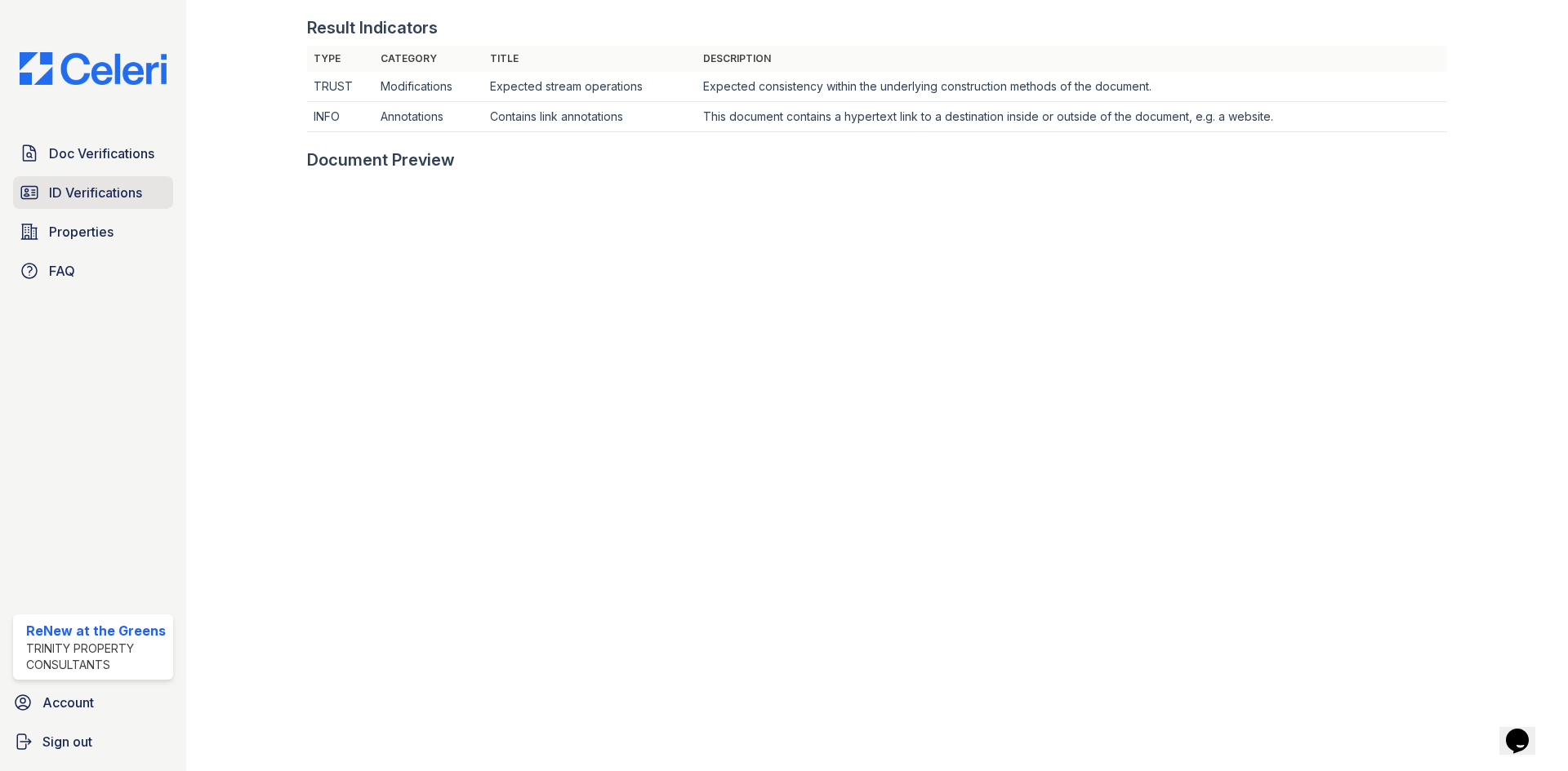
click at [128, 193] on span "ID Verifications" at bounding box center [96, 193] width 93 height 20
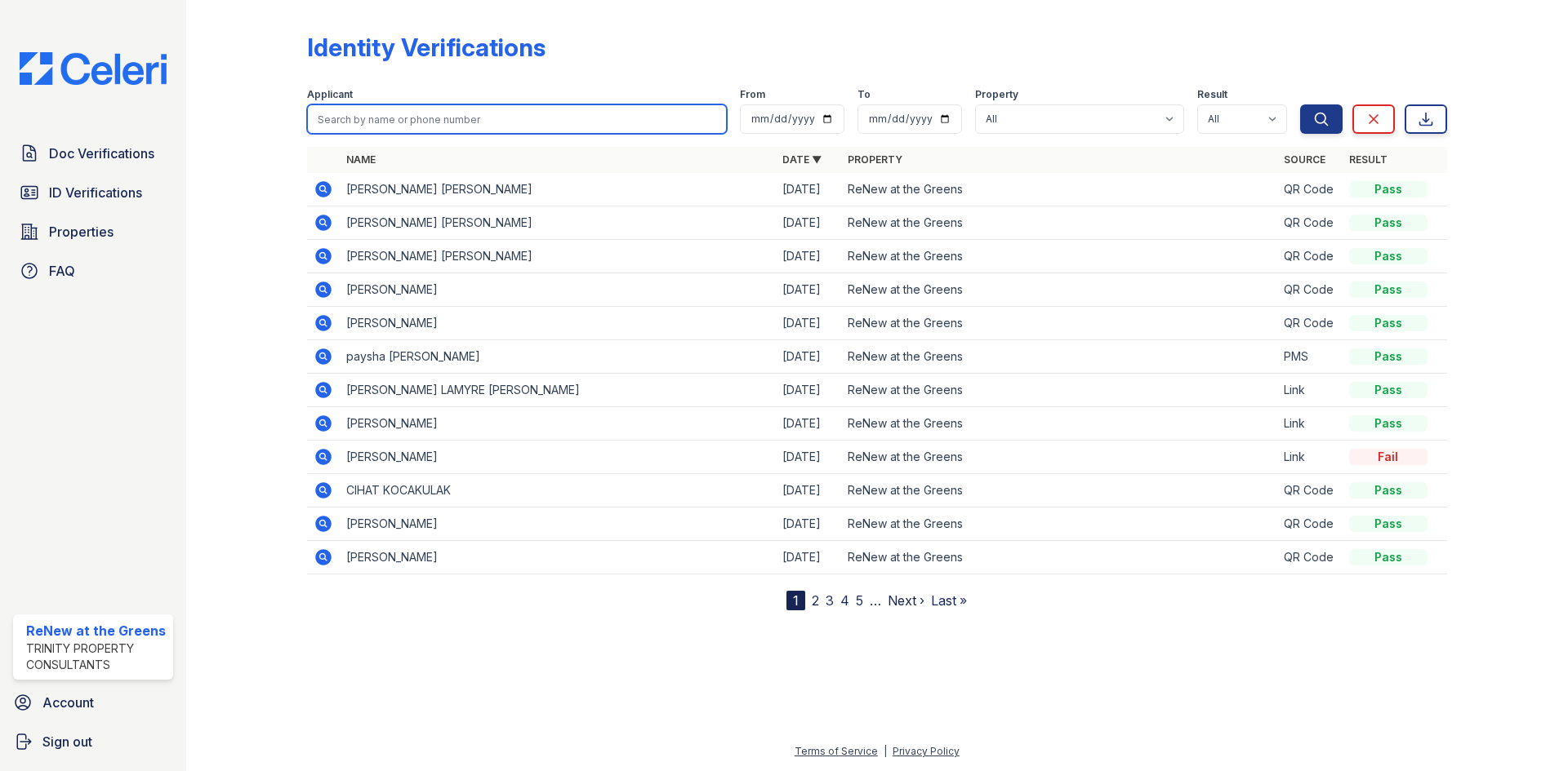
click at [410, 108] on input "search" at bounding box center [517, 119] width 420 height 29
type input "arahenis"
click at [1300, 104] on button "Search" at bounding box center [1321, 119] width 42 height 29
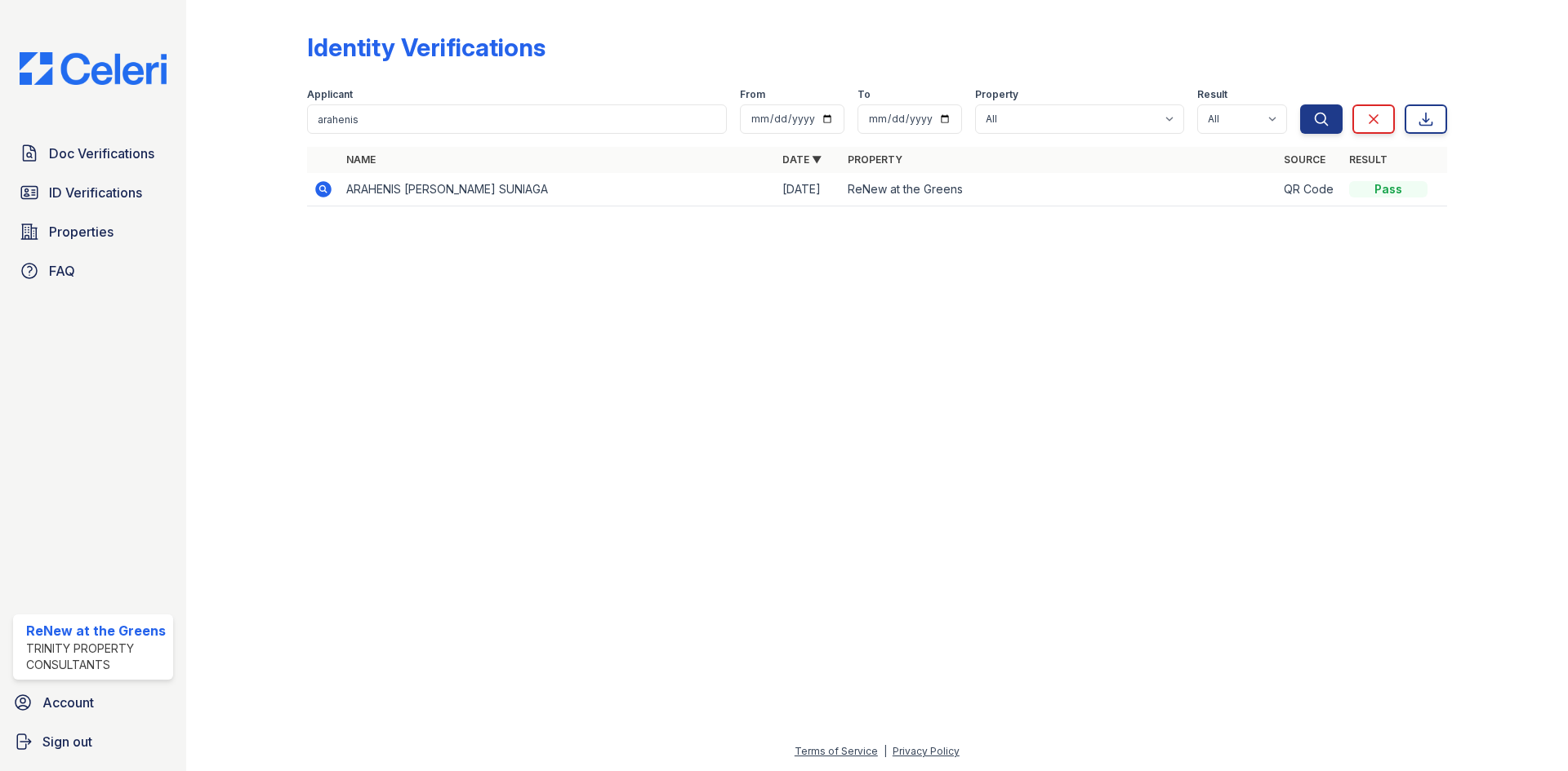
click at [329, 192] on icon at bounding box center [323, 189] width 16 height 16
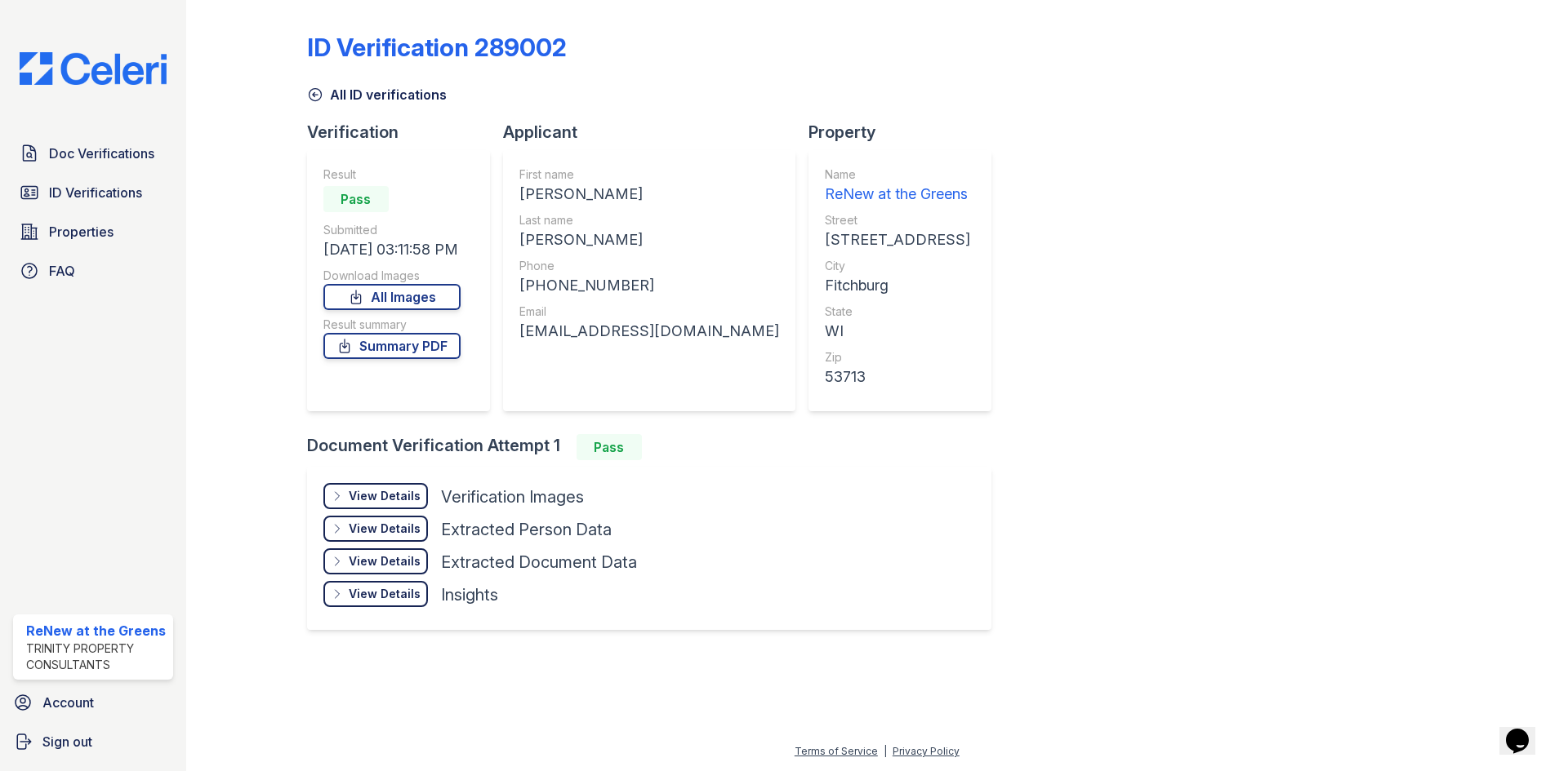
click at [643, 319] on div "Email" at bounding box center [649, 312] width 260 height 16
click at [615, 290] on div "[PHONE_NUMBER]" at bounding box center [649, 286] width 260 height 22
drag, startPoint x: 630, startPoint y: 288, endPoint x: 536, endPoint y: 281, distance: 94.3
click at [536, 281] on div "[PHONE_NUMBER]" at bounding box center [649, 286] width 260 height 22
copy div "6082200856"
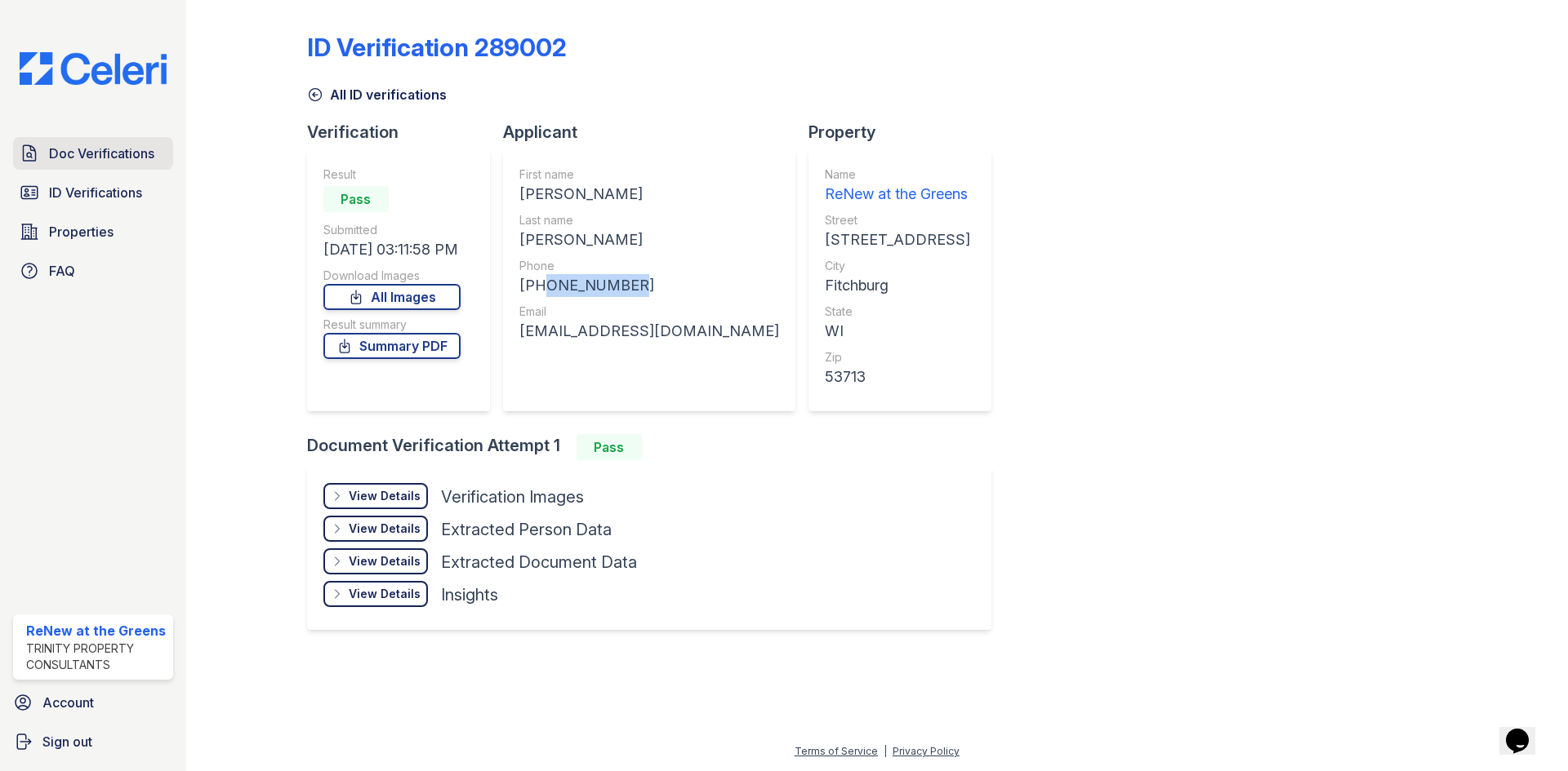
click at [130, 151] on span "Doc Verifications" at bounding box center [102, 153] width 105 height 20
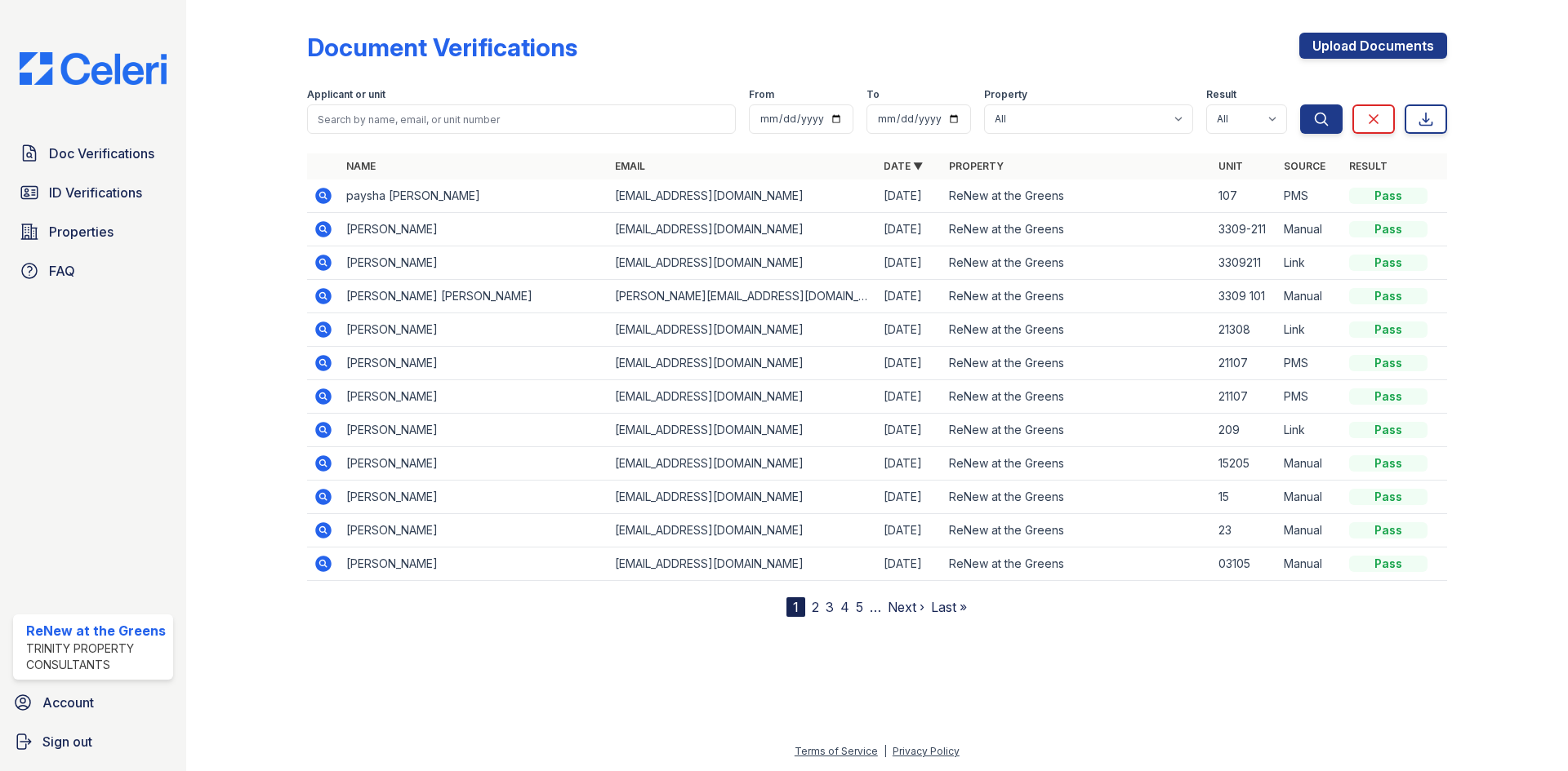
click at [319, 202] on icon at bounding box center [323, 195] width 16 height 16
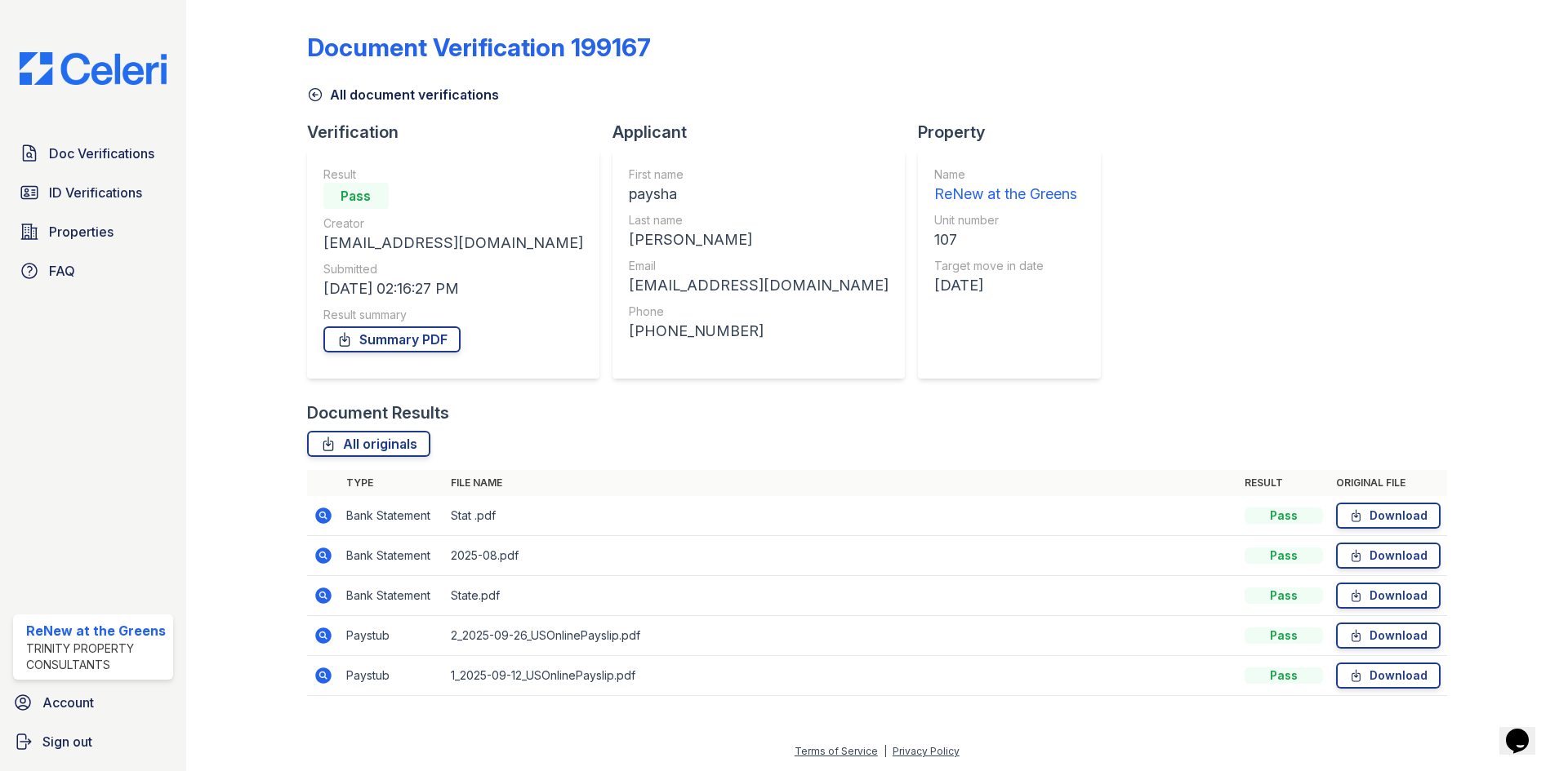
click at [321, 632] on icon at bounding box center [323, 635] width 20 height 20
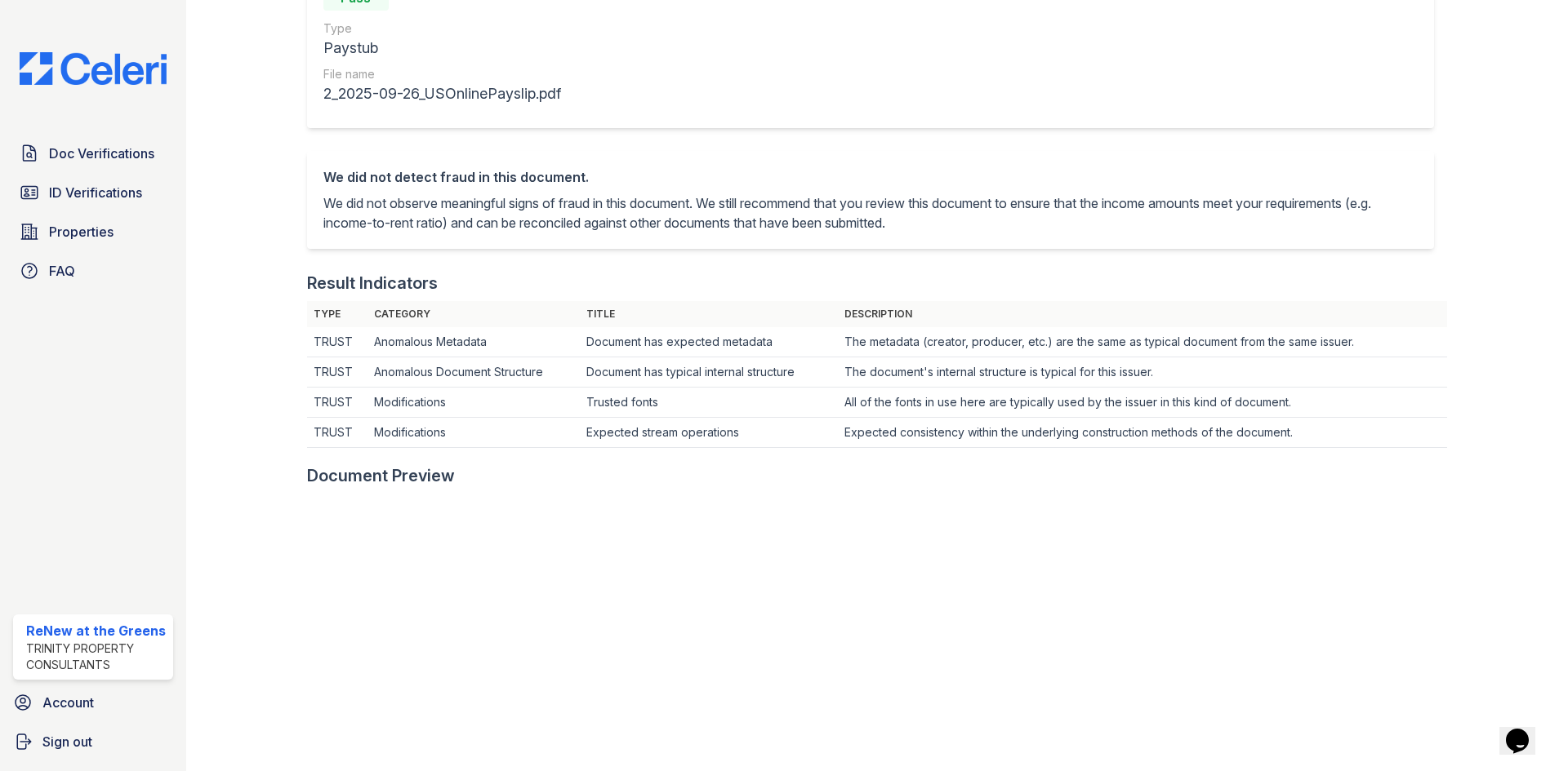
scroll to position [490, 0]
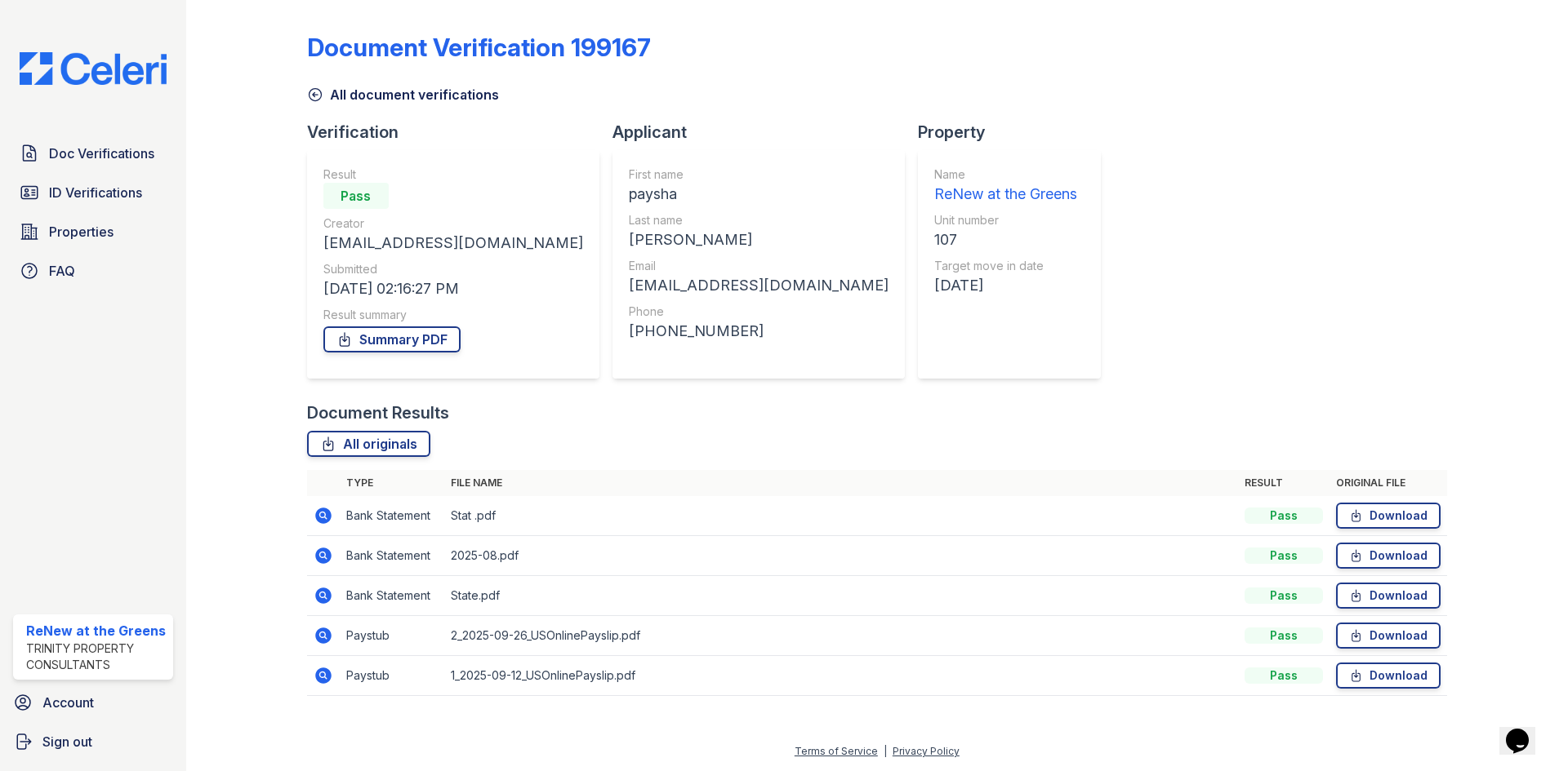
click at [327, 637] on icon at bounding box center [323, 635] width 16 height 16
click at [321, 672] on icon at bounding box center [323, 675] width 16 height 16
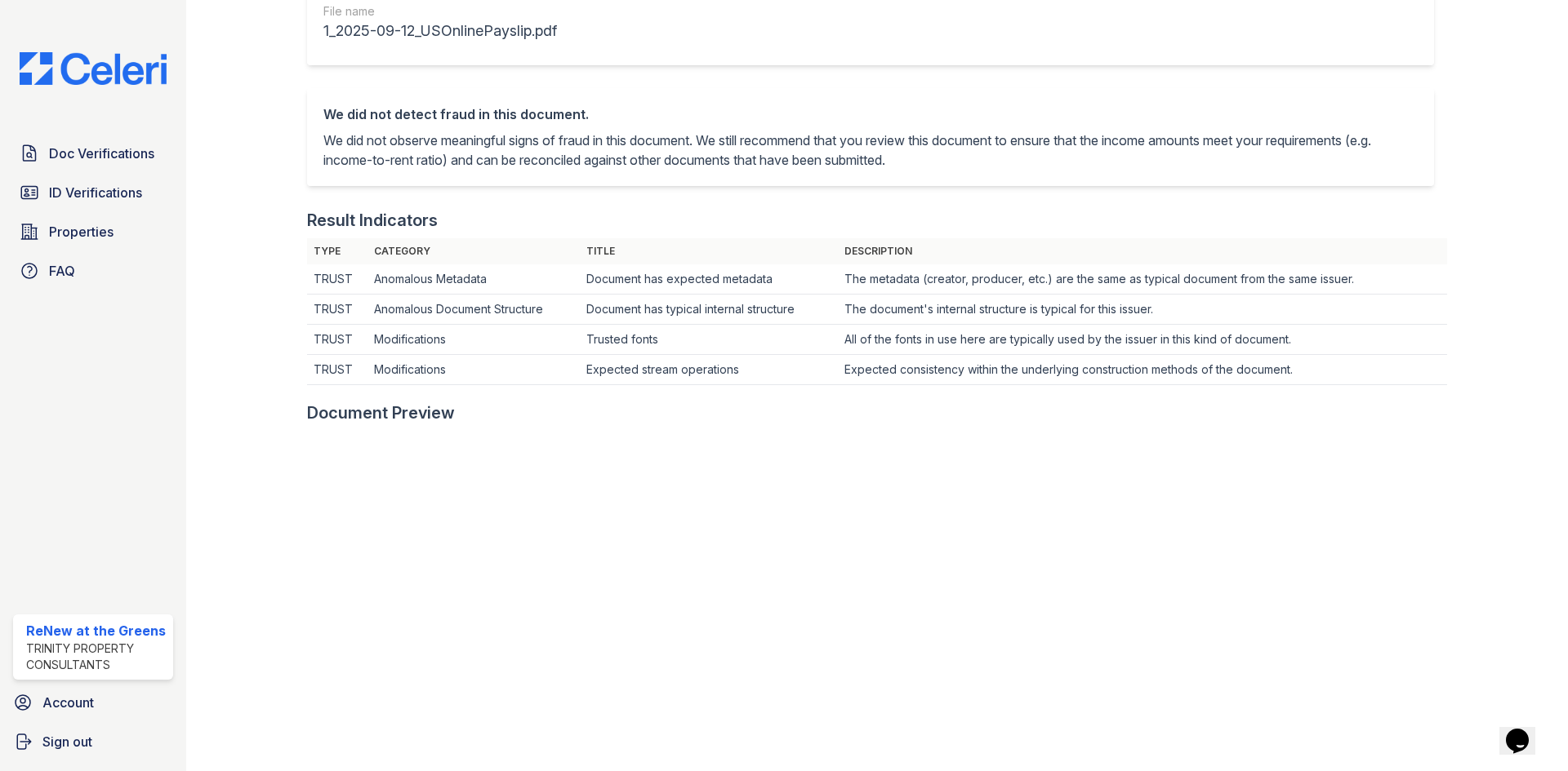
scroll to position [408, 0]
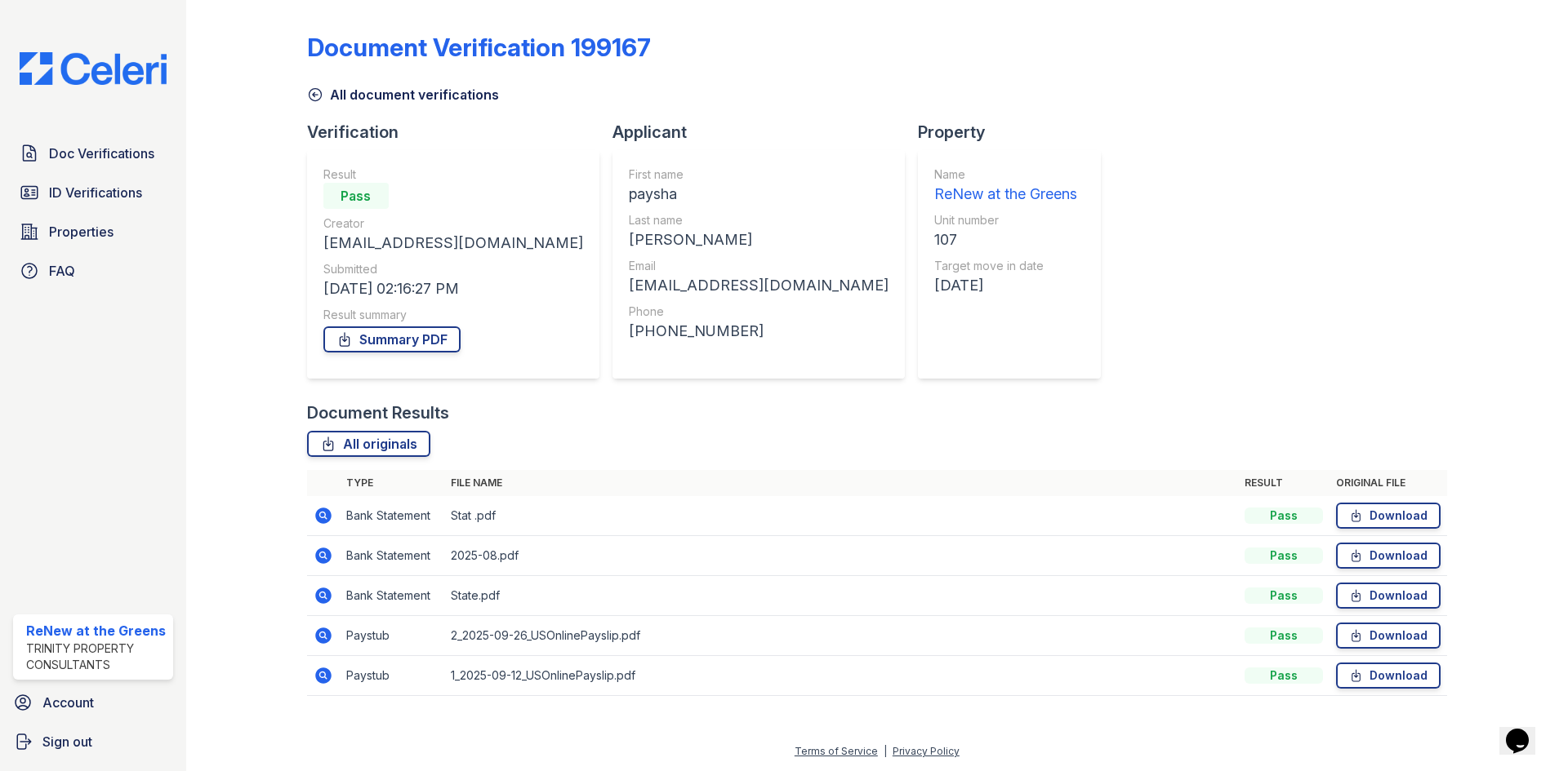
click at [318, 528] on td at bounding box center [323, 516] width 33 height 40
click at [321, 521] on icon at bounding box center [323, 515] width 16 height 16
